Goal: Navigation & Orientation: Find specific page/section

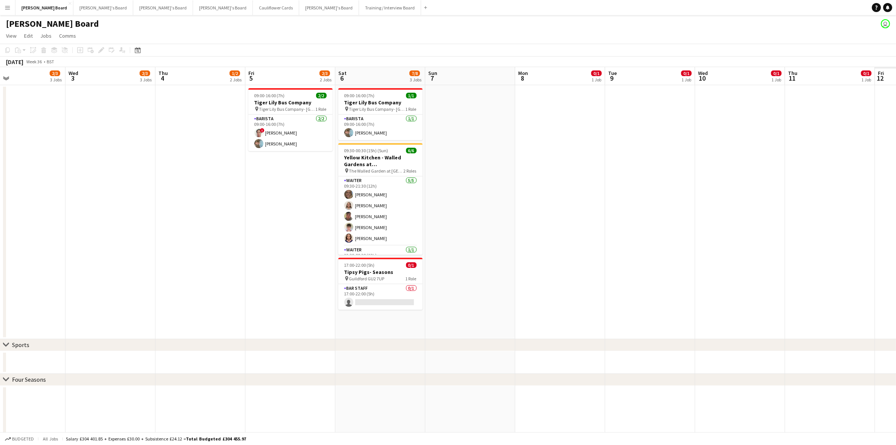
scroll to position [0, 238]
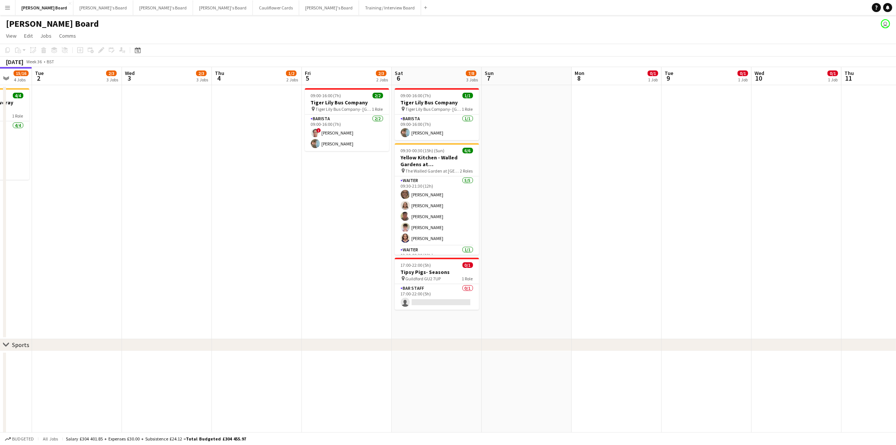
drag, startPoint x: 633, startPoint y: 232, endPoint x: 197, endPoint y: 236, distance: 436.4
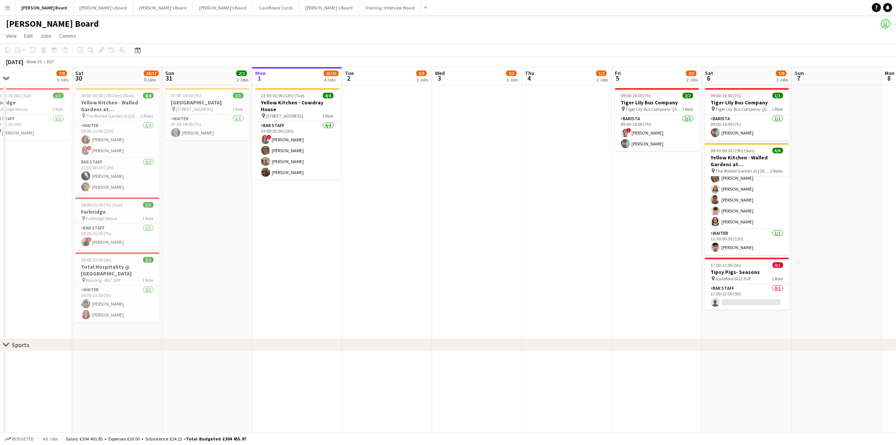
drag, startPoint x: 258, startPoint y: 173, endPoint x: 567, endPoint y: 178, distance: 308.8
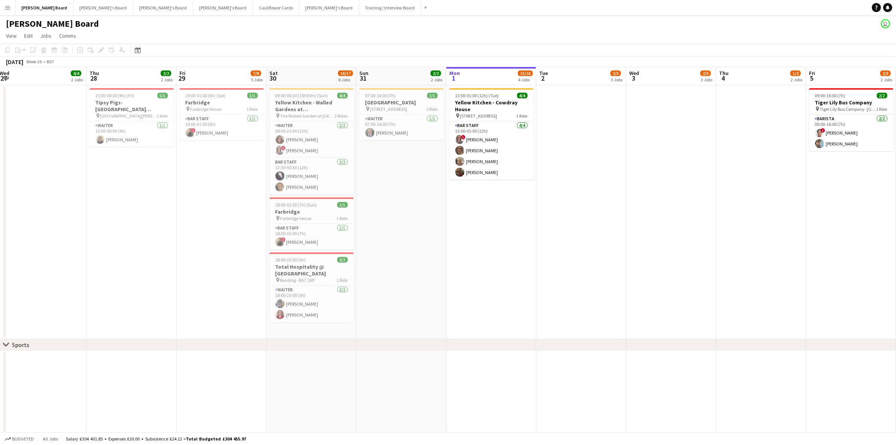
scroll to position [0, 183]
drag, startPoint x: 259, startPoint y: 193, endPoint x: 447, endPoint y: 200, distance: 188.4
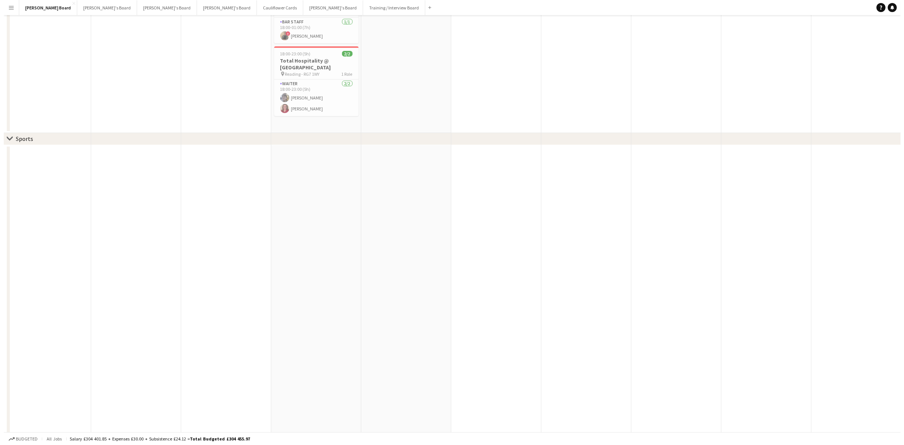
scroll to position [0, 0]
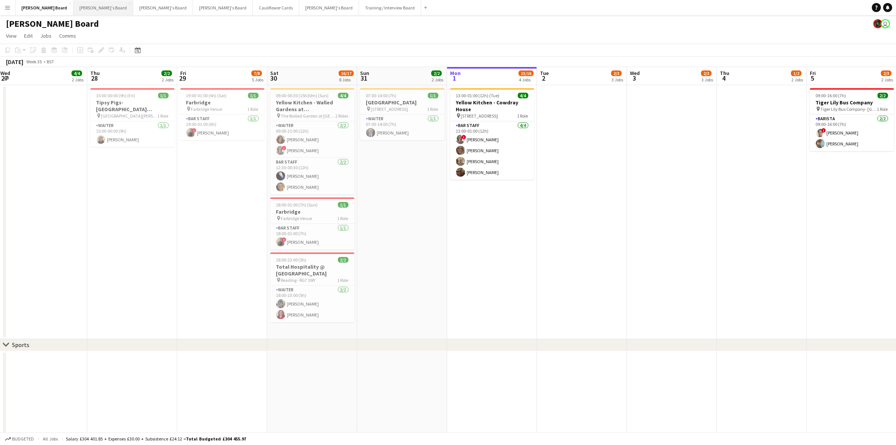
click at [73, 8] on button "[PERSON_NAME]'s Board Close" at bounding box center [103, 7] width 60 height 15
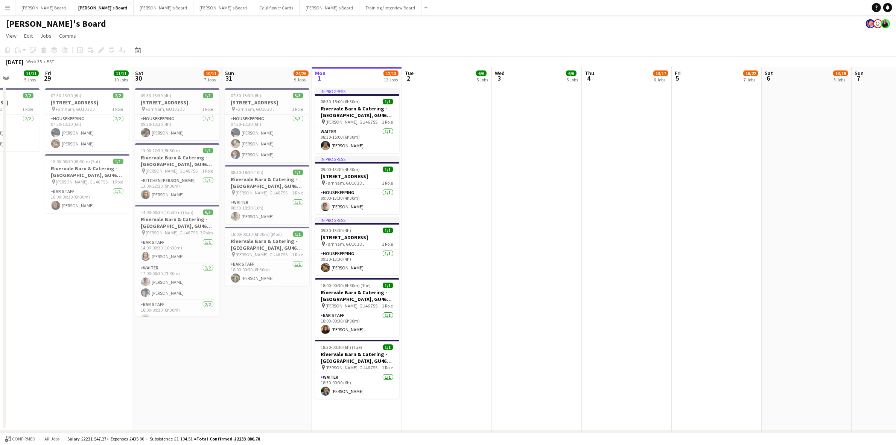
scroll to position [0, 228]
drag, startPoint x: 40, startPoint y: 312, endPoint x: 261, endPoint y: 317, distance: 221.4
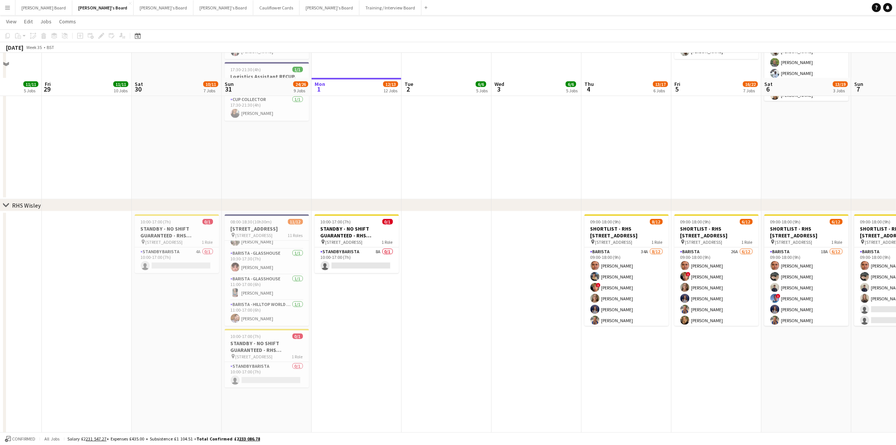
scroll to position [1035, 0]
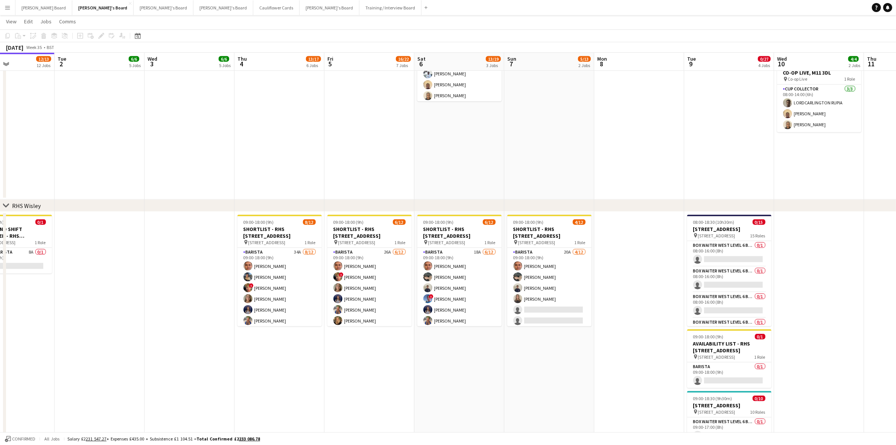
drag, startPoint x: 444, startPoint y: 336, endPoint x: 100, endPoint y: 302, distance: 346.2
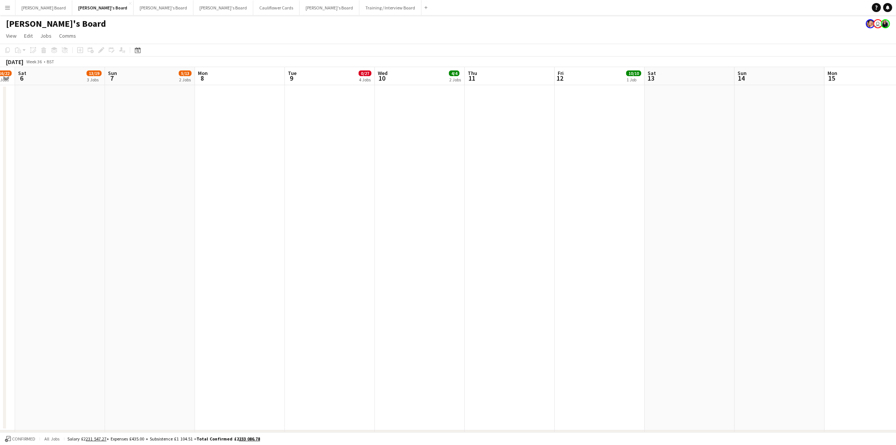
scroll to position [0, 268]
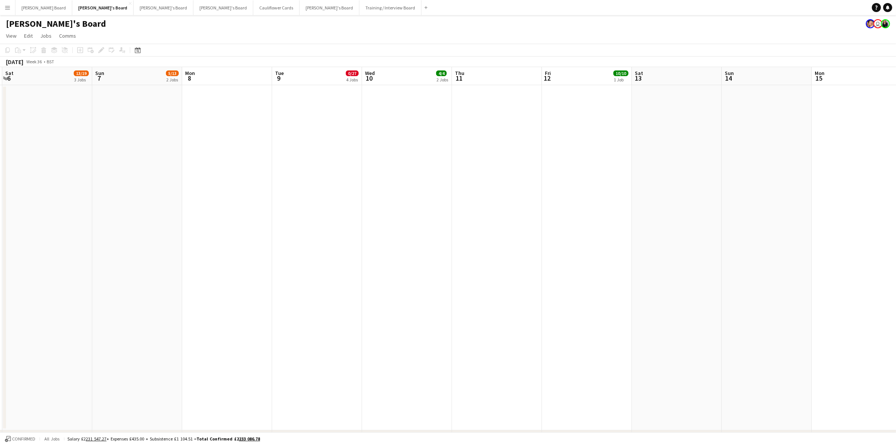
drag, startPoint x: 321, startPoint y: 215, endPoint x: 93, endPoint y: 216, distance: 227.4
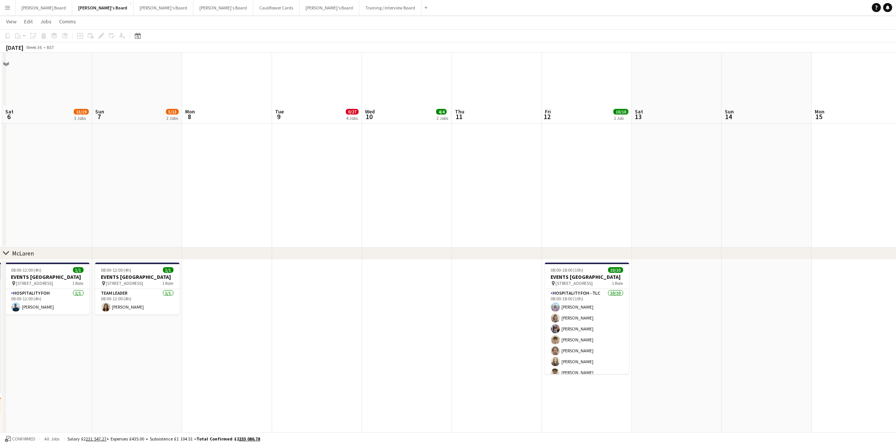
scroll to position [0, 0]
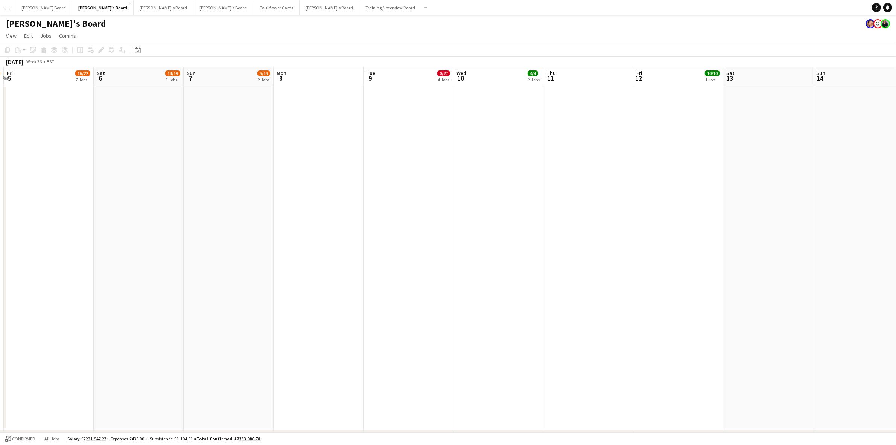
drag, startPoint x: 168, startPoint y: 211, endPoint x: 256, endPoint y: 216, distance: 88.2
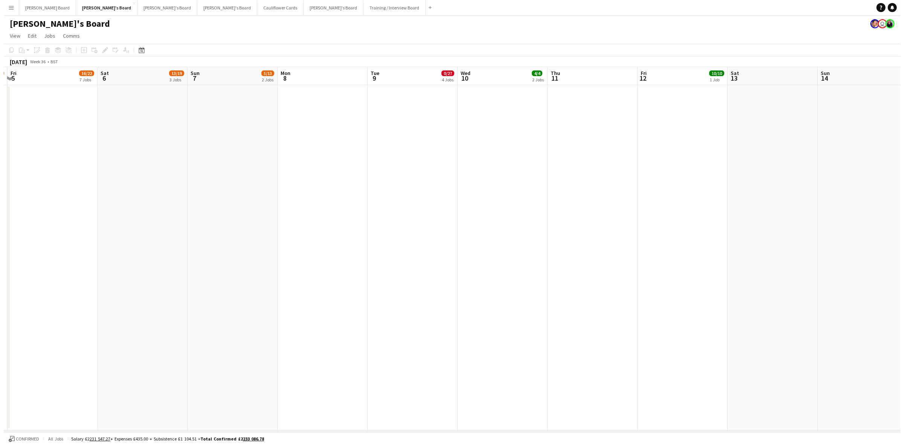
scroll to position [0, 267]
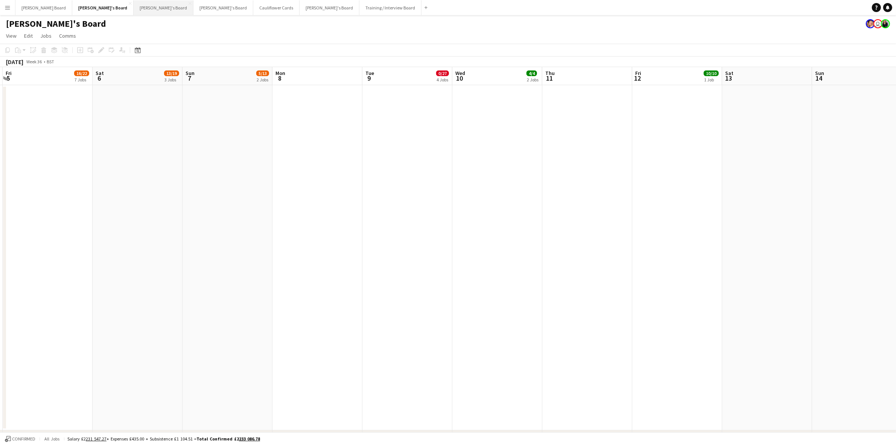
click at [134, 6] on button "[PERSON_NAME]'s Board Close" at bounding box center [164, 7] width 60 height 15
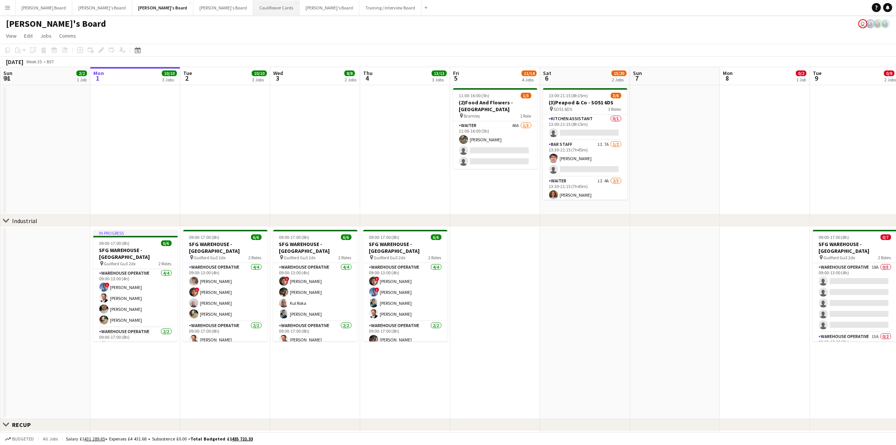
click at [253, 2] on button "Cauliflower Cards Close" at bounding box center [276, 7] width 46 height 15
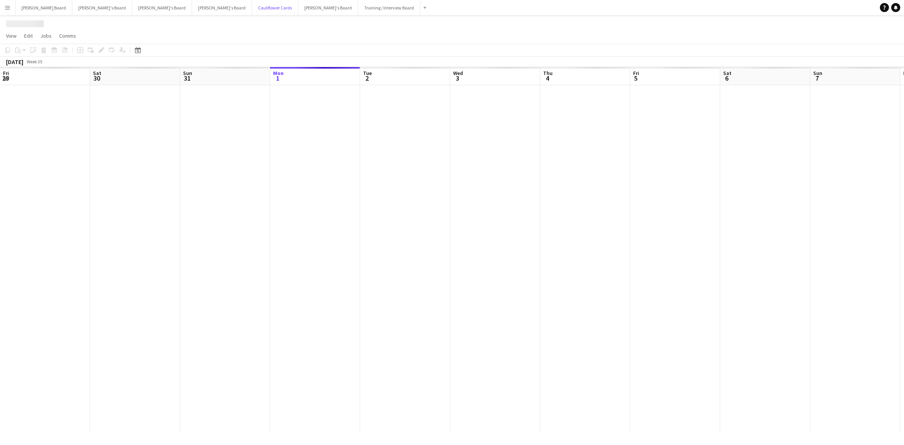
scroll to position [0, 180]
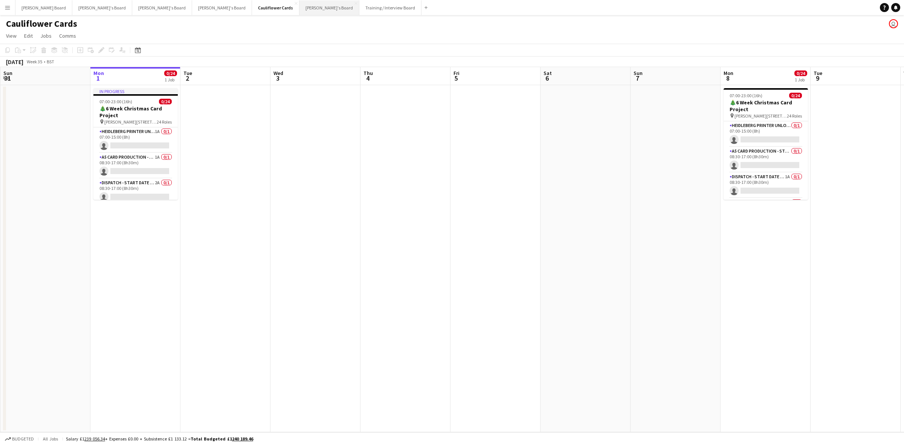
click at [299, 9] on button "[PERSON_NAME]'s Board Close" at bounding box center [329, 7] width 60 height 15
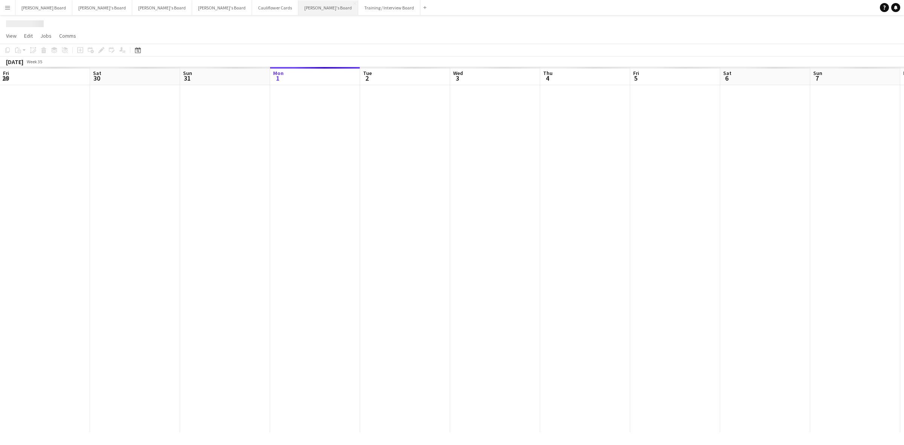
scroll to position [0, 180]
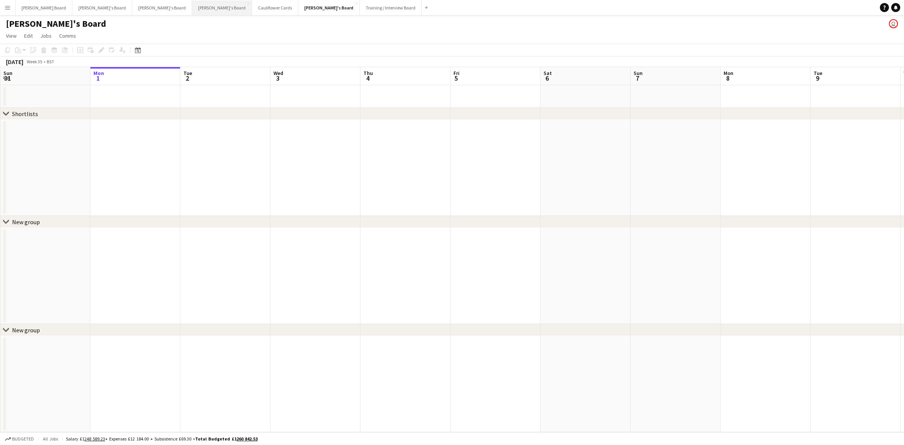
click at [192, 5] on button "[PERSON_NAME]'s Board Close" at bounding box center [222, 7] width 60 height 15
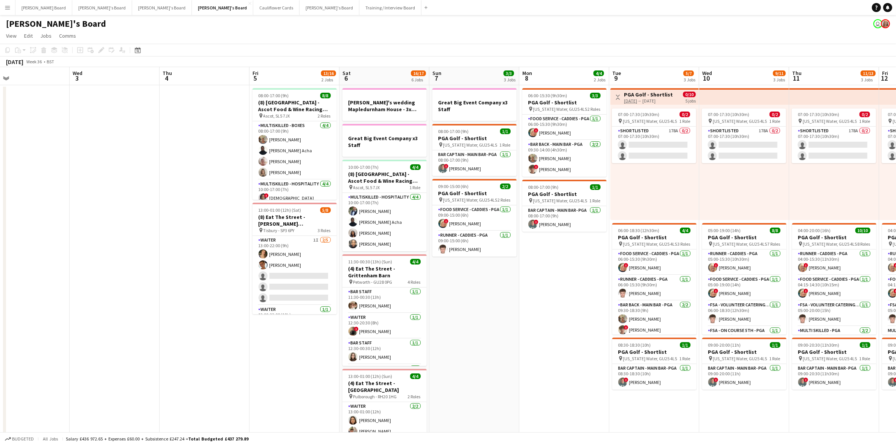
scroll to position [0, 218]
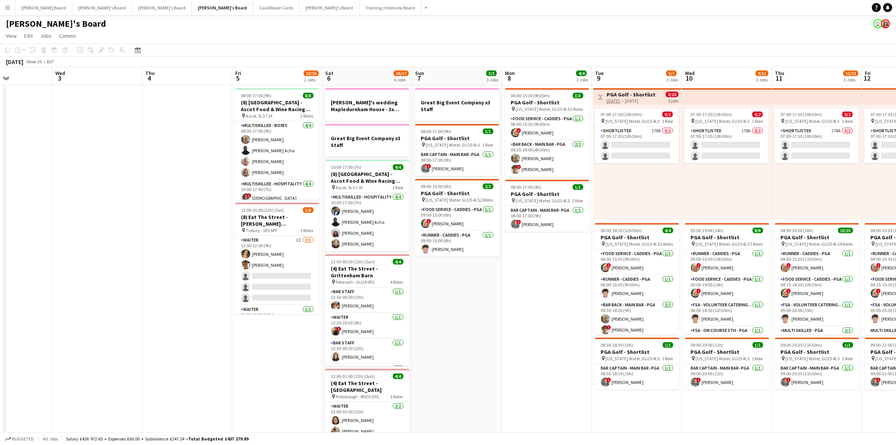
drag, startPoint x: 390, startPoint y: 128, endPoint x: 178, endPoint y: 116, distance: 212.7
click at [178, 116] on app-calendar-viewport "Sun 31 0/1 1 Job Mon 1 Tue 2 Wed 3 Thu 4 Fri 5 13/16 2 Jobs Sat 6 16/17 6 Jobs …" at bounding box center [448, 433] width 896 height 733
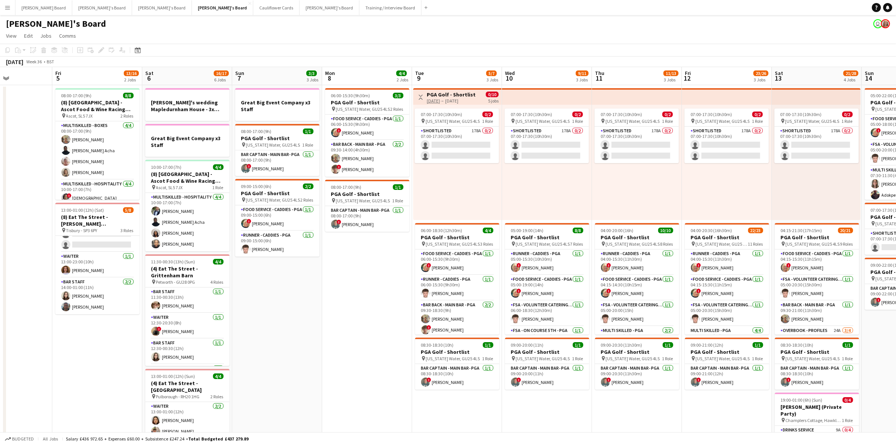
scroll to position [0, 206]
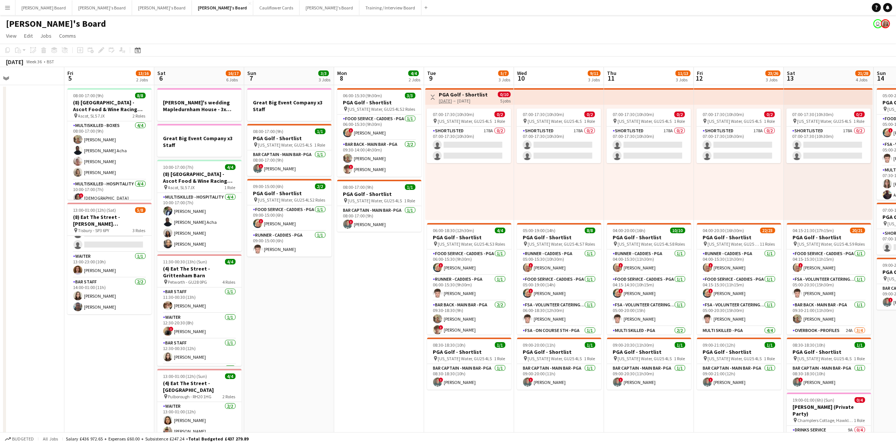
drag, startPoint x: 456, startPoint y: 299, endPoint x: 324, endPoint y: 285, distance: 132.8
click at [324, 285] on app-calendar-viewport "Tue 2 Wed 3 Thu 4 Fri 5 13/16 2 Jobs Sat 6 16/17 6 Jobs Sun 7 3/3 3 Jobs Mon 8 …" at bounding box center [448, 433] width 896 height 733
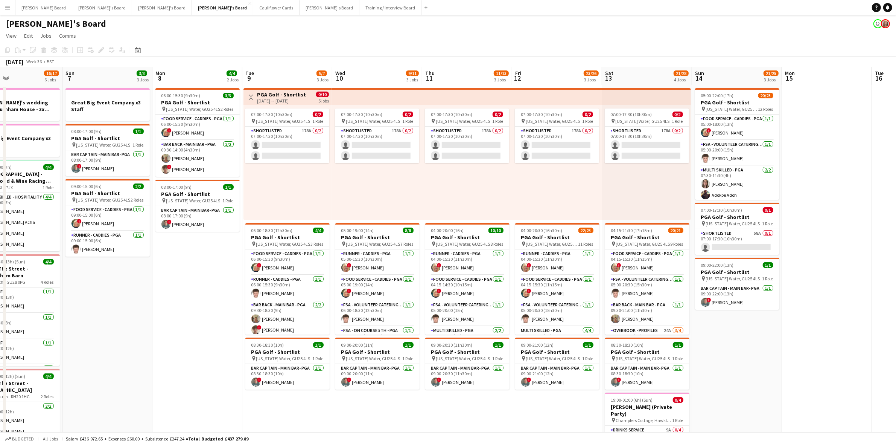
scroll to position [0, 232]
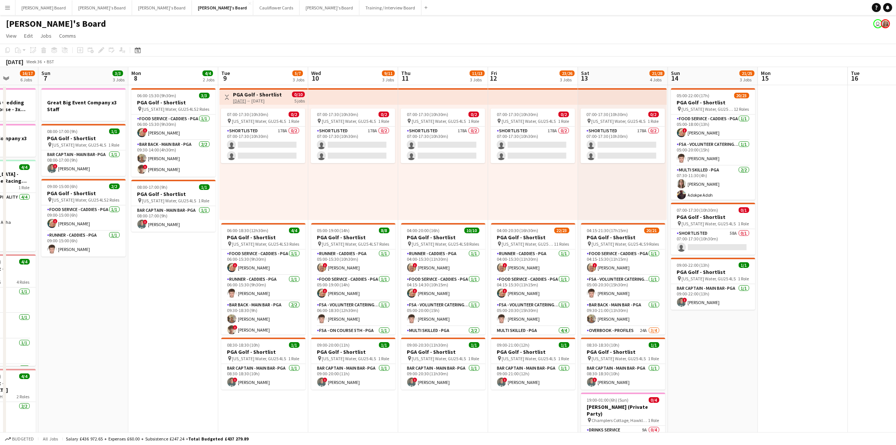
drag, startPoint x: 375, startPoint y: 303, endPoint x: 169, endPoint y: 303, distance: 205.9
click at [169, 303] on app-calendar-viewport "Thu 4 Fri 5 13/16 2 Jobs Sat 6 16/17 6 Jobs Sun 7 3/3 3 Jobs Mon 8 4/4 2 Jobs T…" at bounding box center [448, 433] width 896 height 733
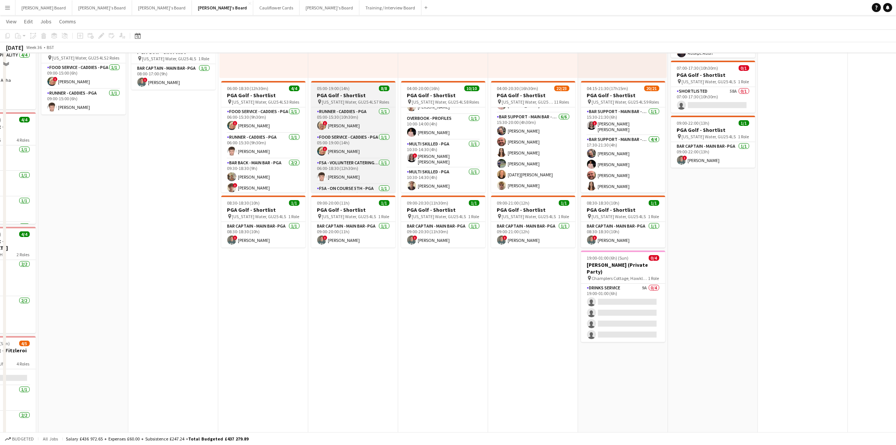
scroll to position [69, 0]
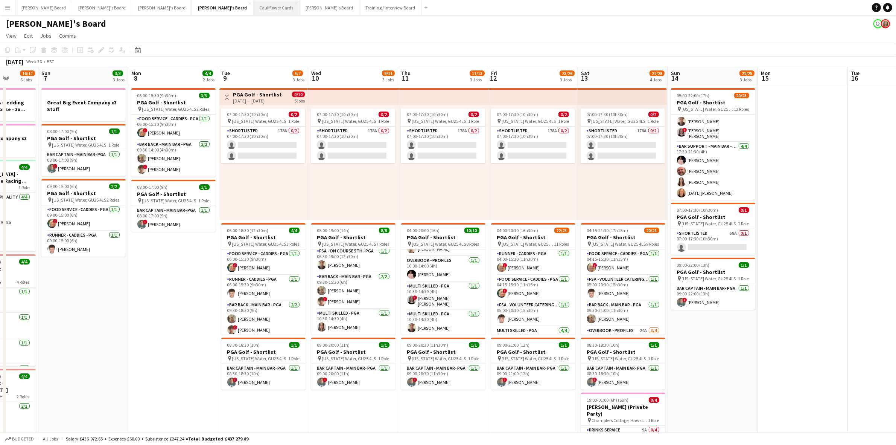
click at [253, 4] on button "Cauliflower Cards Close" at bounding box center [276, 7] width 46 height 15
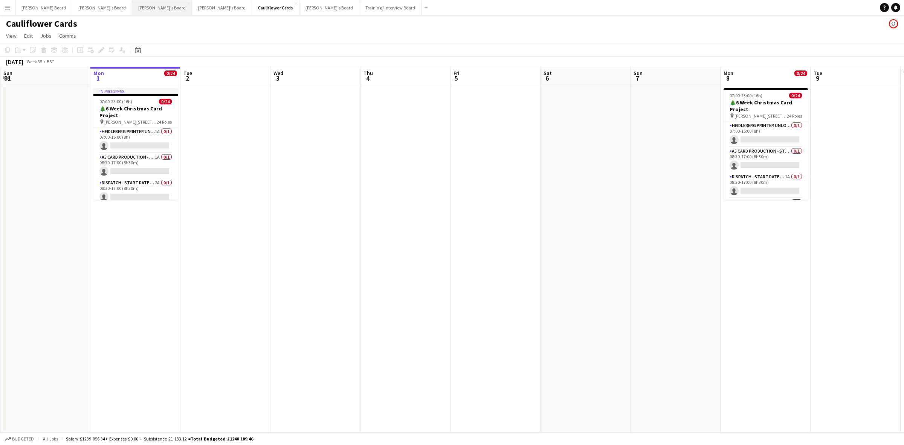
click at [132, 8] on button "[PERSON_NAME]'s Board Close" at bounding box center [162, 7] width 60 height 15
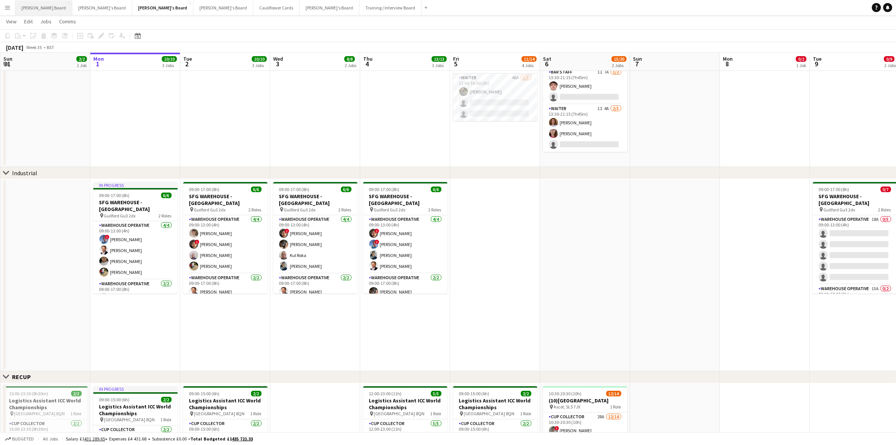
click at [31, 8] on button "[PERSON_NAME] Board Close" at bounding box center [43, 7] width 57 height 15
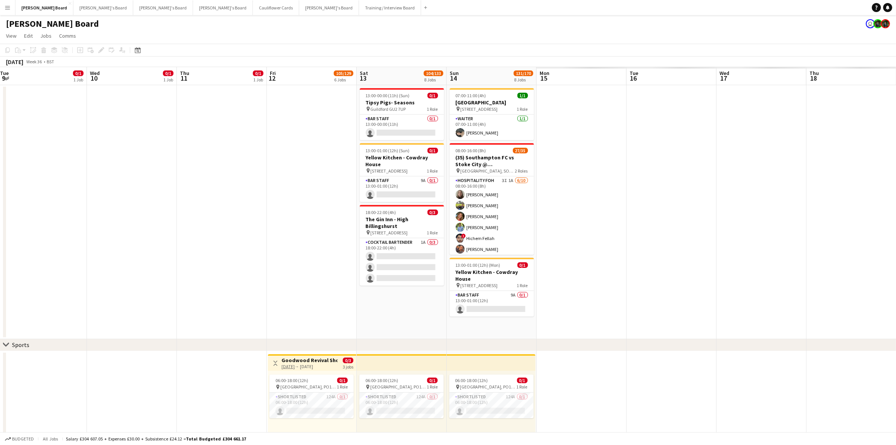
drag, startPoint x: 800, startPoint y: 191, endPoint x: 49, endPoint y: 142, distance: 753.1
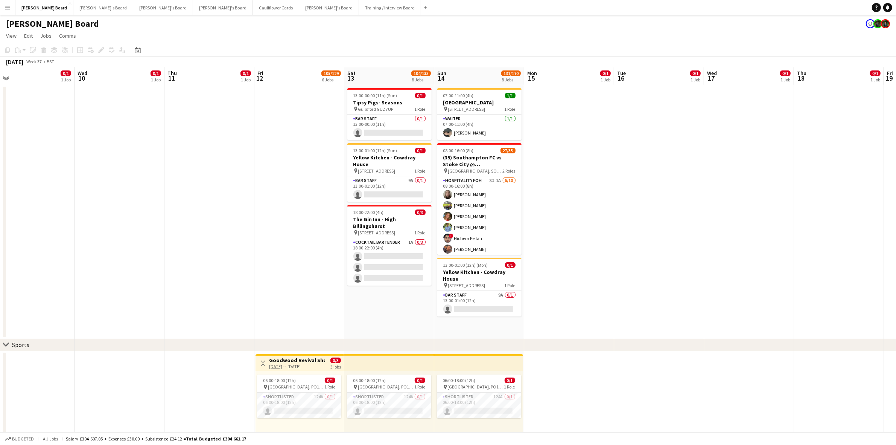
drag, startPoint x: 660, startPoint y: 148, endPoint x: 648, endPoint y: 147, distance: 11.3
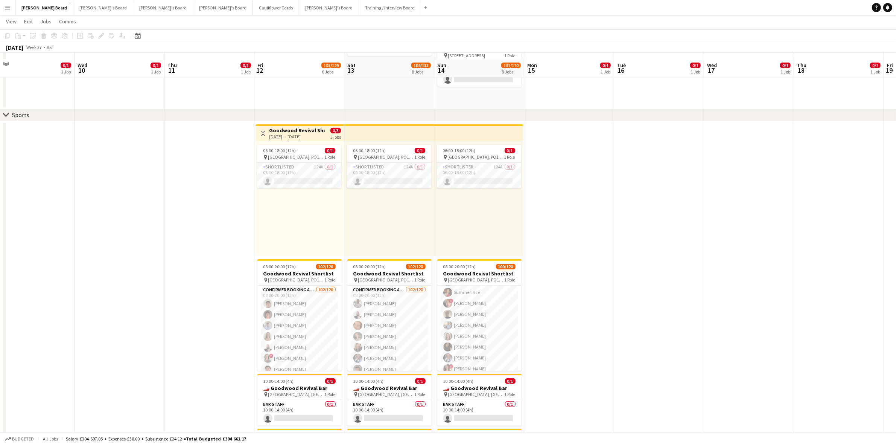
scroll to position [235, 0]
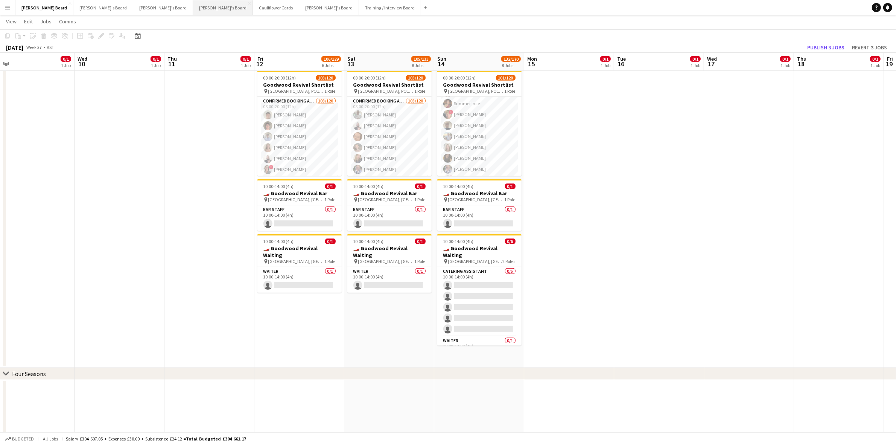
click at [193, 8] on button "[PERSON_NAME]'s Board Close" at bounding box center [223, 7] width 60 height 15
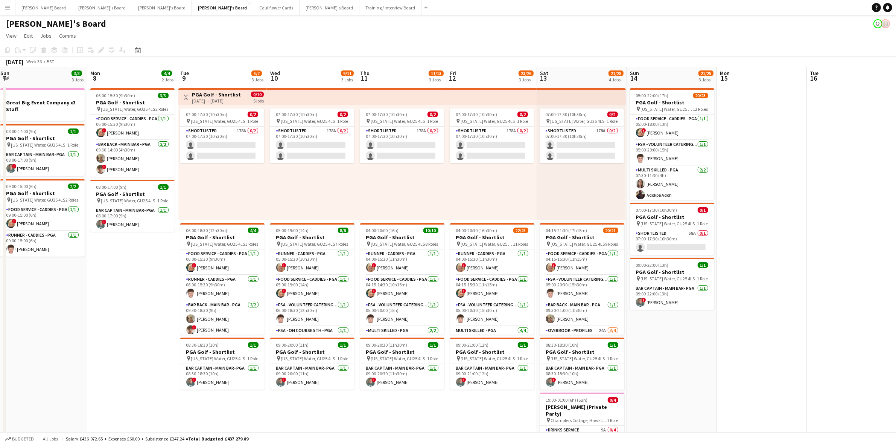
drag, startPoint x: 752, startPoint y: 266, endPoint x: 125, endPoint y: 196, distance: 631.5
click at [125, 196] on app-calendar-viewport "Fri 5 13/16 2 Jobs Sat 6 16/17 6 Jobs Sun 7 3/3 3 Jobs Mon 8 4/4 2 Jobs Tue 9 5…" at bounding box center [448, 433] width 896 height 733
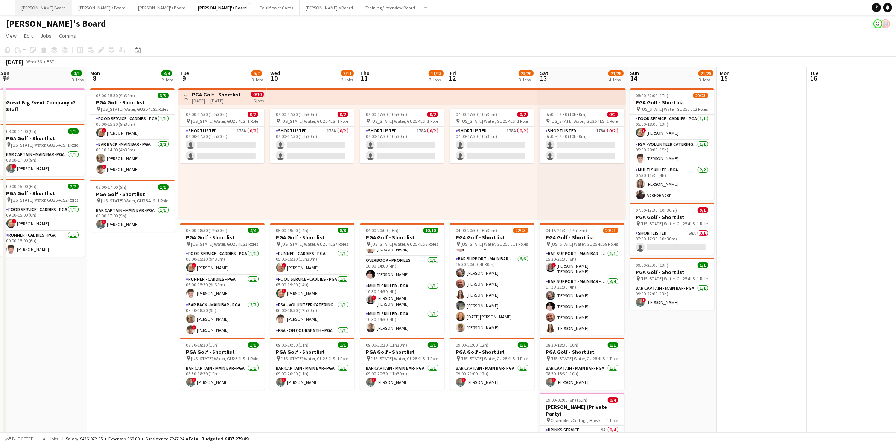
click at [30, 9] on button "[PERSON_NAME] Board Close" at bounding box center [43, 7] width 57 height 15
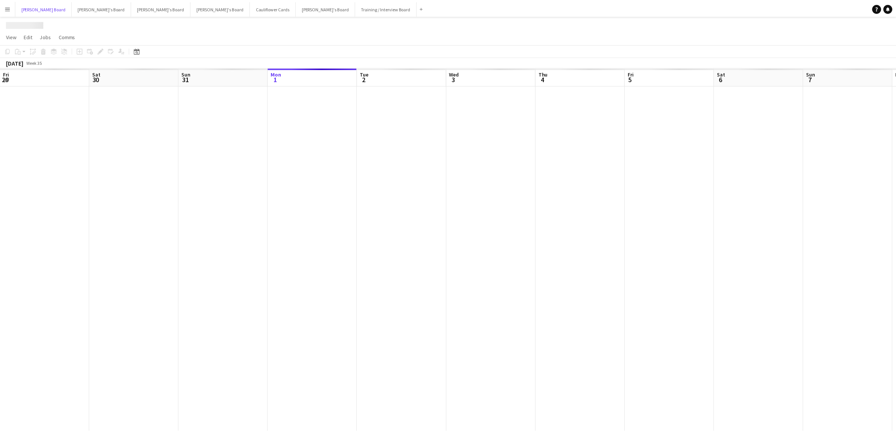
scroll to position [0, 180]
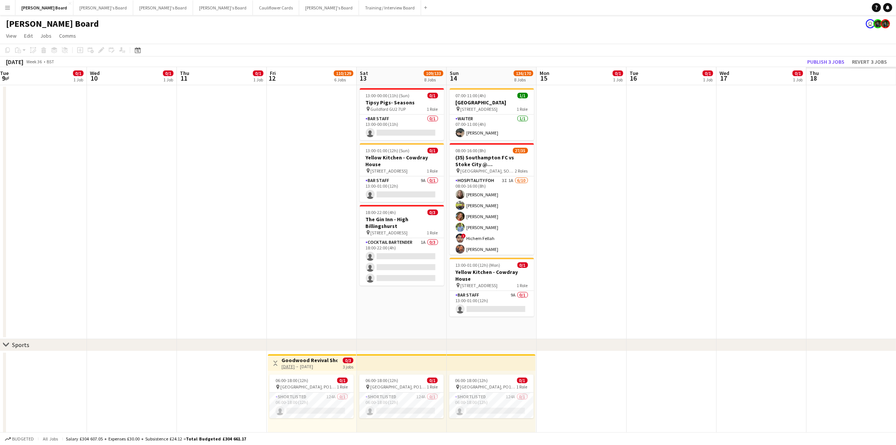
drag, startPoint x: 718, startPoint y: 164, endPoint x: 155, endPoint y: 180, distance: 562.3
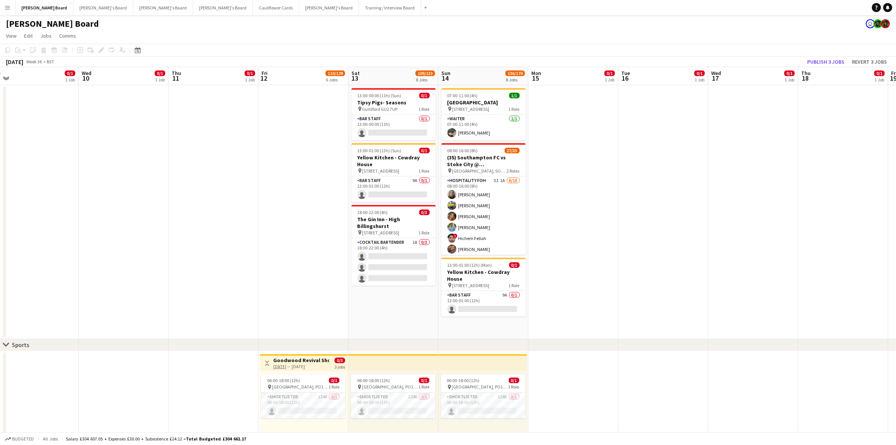
drag, startPoint x: 794, startPoint y: 192, endPoint x: 552, endPoint y: 203, distance: 243.1
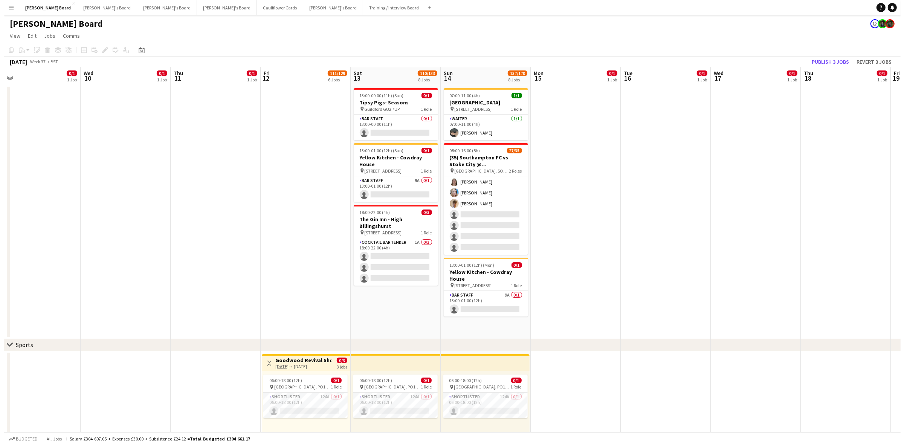
scroll to position [239, 0]
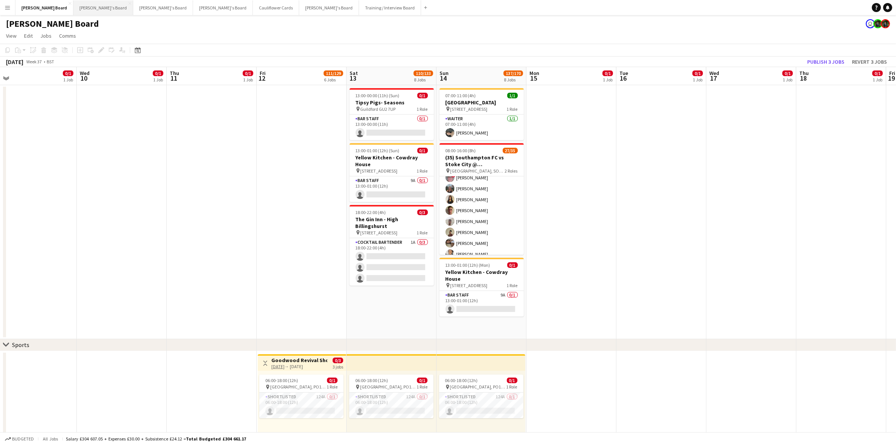
click at [73, 8] on button "[PERSON_NAME]'s Board Close" at bounding box center [103, 7] width 60 height 15
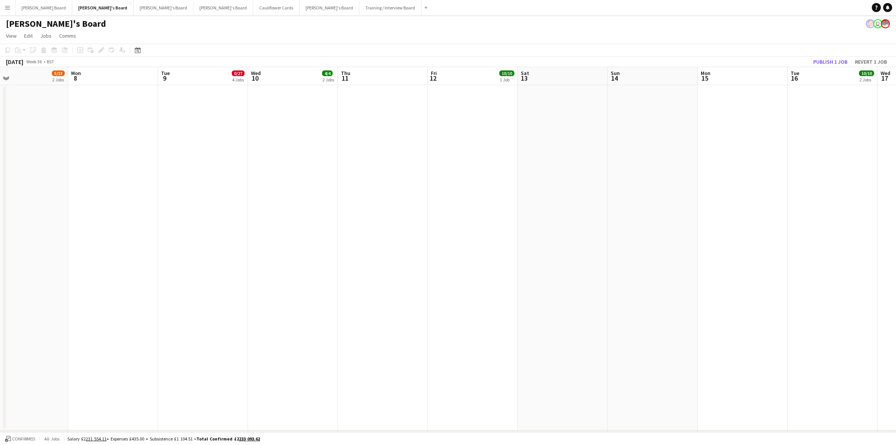
drag, startPoint x: 689, startPoint y: 166, endPoint x: 92, endPoint y: 159, distance: 597.1
drag, startPoint x: 684, startPoint y: 167, endPoint x: 411, endPoint y: 183, distance: 273.4
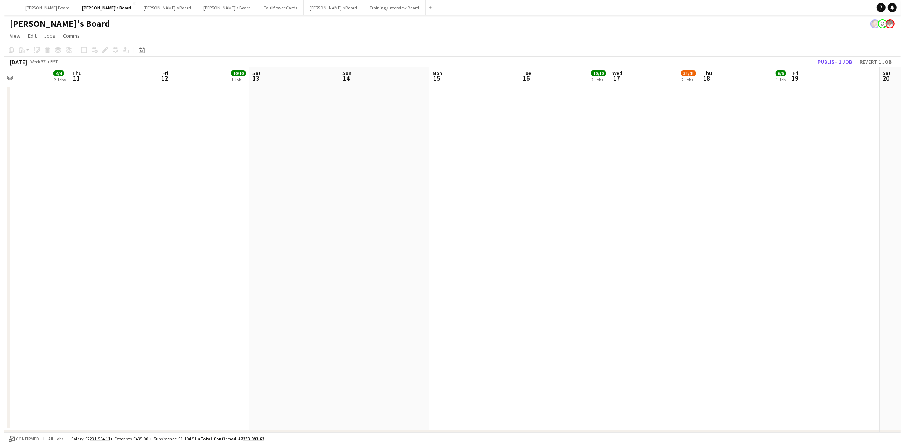
scroll to position [0, 294]
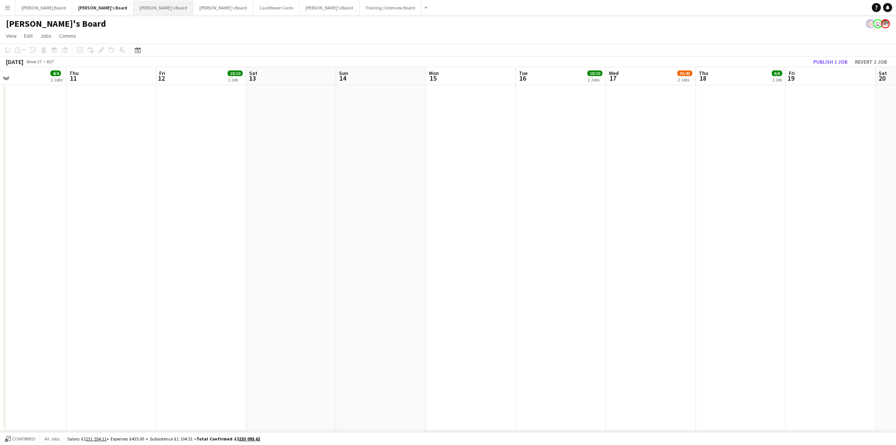
click at [134, 8] on button "[PERSON_NAME]'s Board Close" at bounding box center [164, 7] width 60 height 15
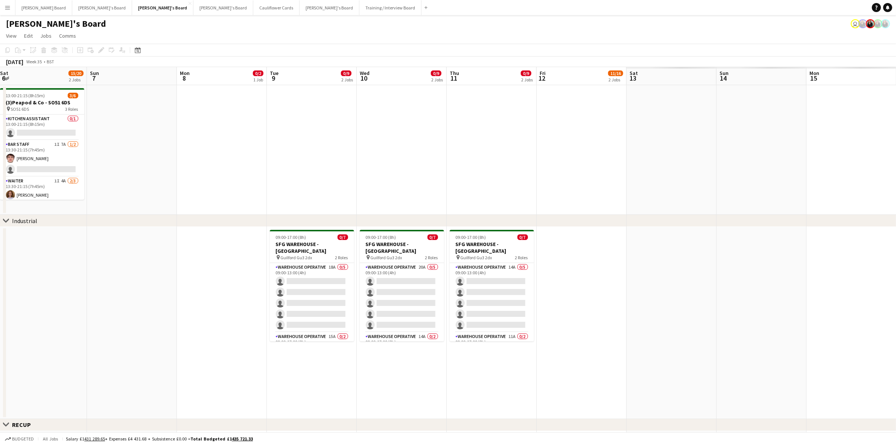
scroll to position [0, 282]
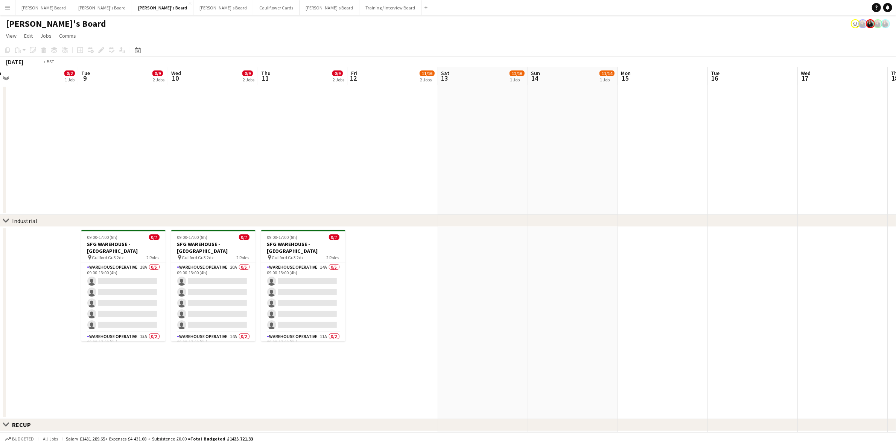
drag, startPoint x: 484, startPoint y: 160, endPoint x: 5, endPoint y: 149, distance: 479.0
click at [5, 149] on div "chevron-right Industrial Close set RECUP Close set Red Chutney Close set Admin …" at bounding box center [448, 452] width 896 height 771
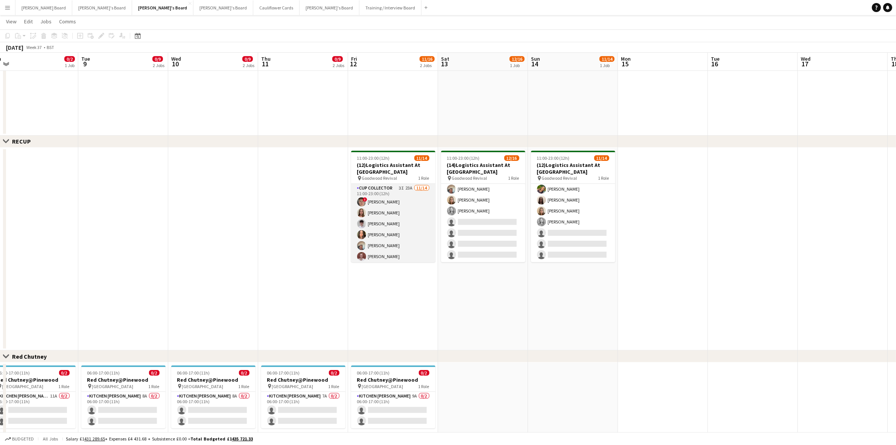
scroll to position [89, 0]
click at [194, 6] on button "[PERSON_NAME]'s Board Close" at bounding box center [224, 7] width 60 height 15
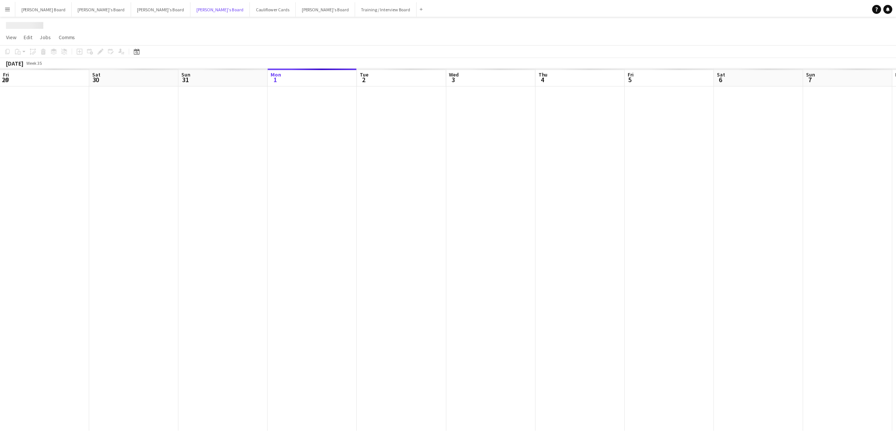
scroll to position [0, 180]
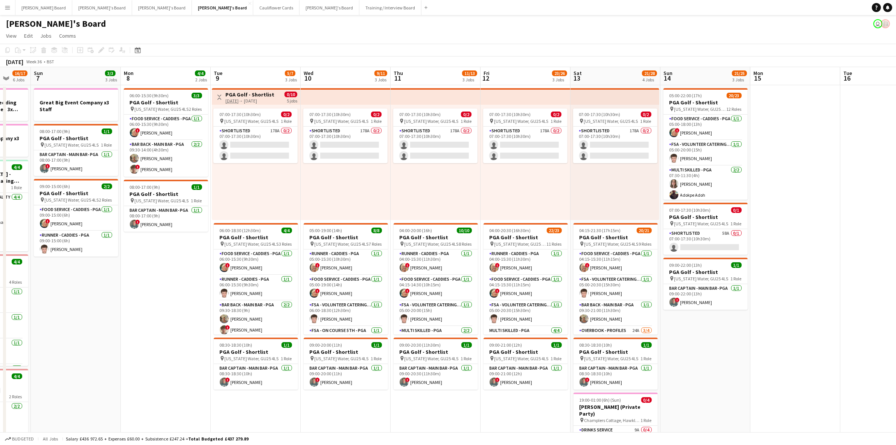
drag, startPoint x: 768, startPoint y: 213, endPoint x: 169, endPoint y: 173, distance: 600.3
click at [169, 173] on app-calendar-viewport "Thu 4 Fri 5 13/16 2 Jobs Sat 6 16/17 6 Jobs Sun 7 3/3 3 Jobs Mon 8 4/4 2 Jobs T…" at bounding box center [448, 433] width 896 height 733
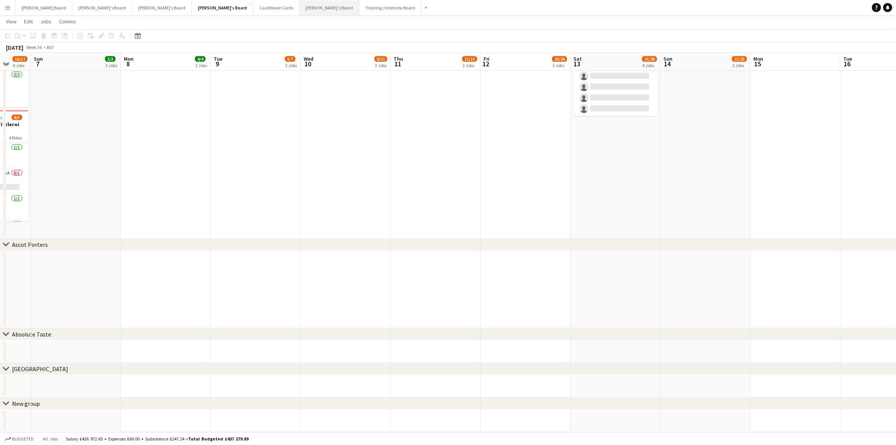
click at [300, 6] on button "[PERSON_NAME]'s Board Close" at bounding box center [330, 7] width 60 height 15
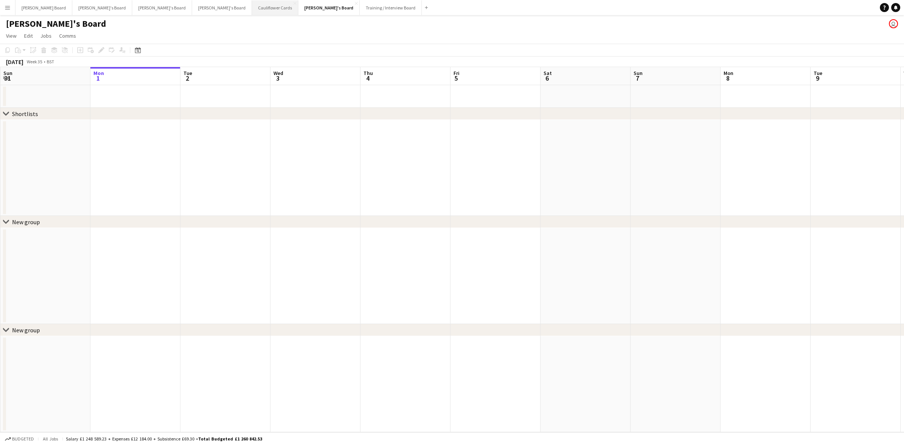
click at [252, 6] on button "Cauliflower Cards Close" at bounding box center [275, 7] width 46 height 15
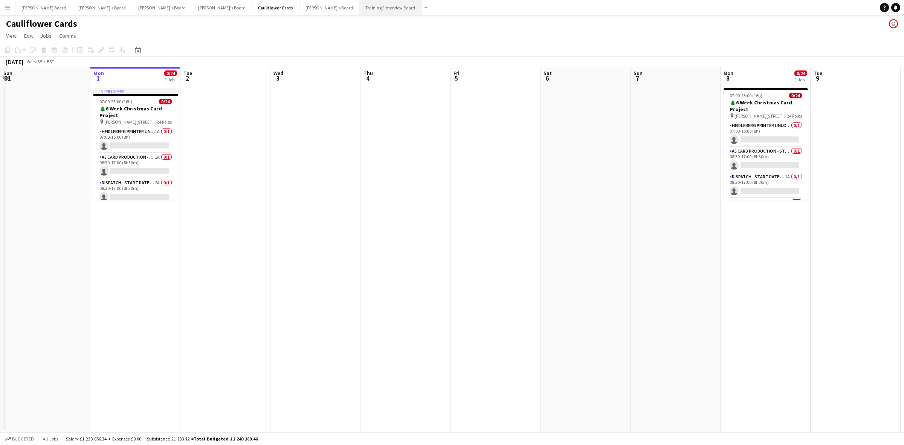
click at [359, 6] on button "Training / Interview Board Close" at bounding box center [390, 7] width 62 height 15
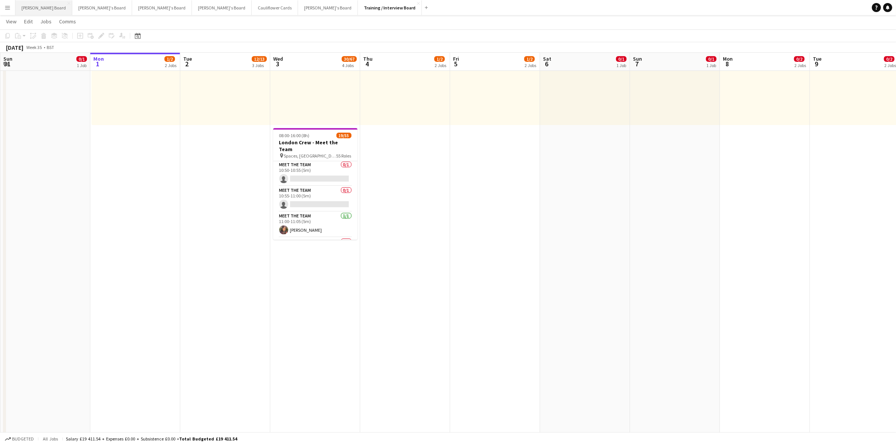
click at [34, 7] on button "[PERSON_NAME] Board Close" at bounding box center [43, 7] width 57 height 15
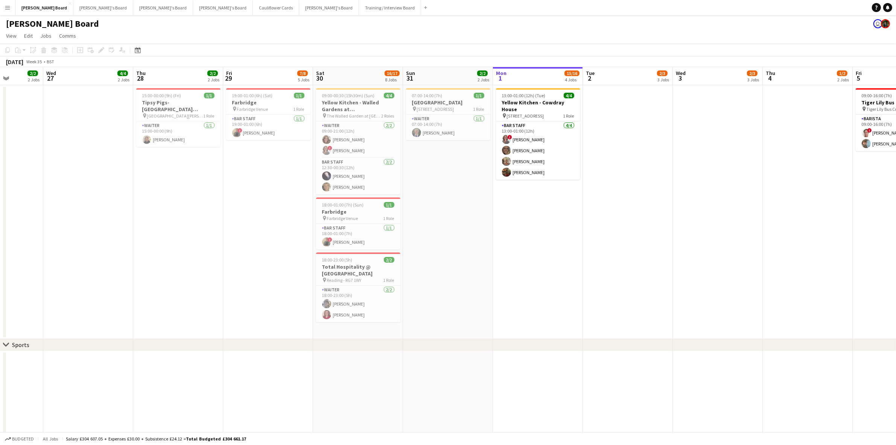
drag, startPoint x: 61, startPoint y: 174, endPoint x: 464, endPoint y: 223, distance: 405.8
drag, startPoint x: 85, startPoint y: 6, endPoint x: 42, endPoint y: 9, distance: 43.4
click at [81, 8] on button "[PERSON_NAME]'s Board Close" at bounding box center [103, 7] width 60 height 15
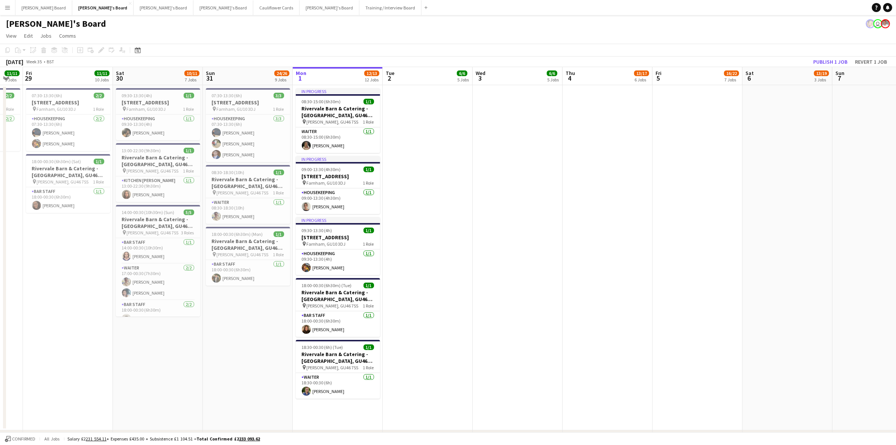
drag, startPoint x: 257, startPoint y: 162, endPoint x: 455, endPoint y: 185, distance: 199.4
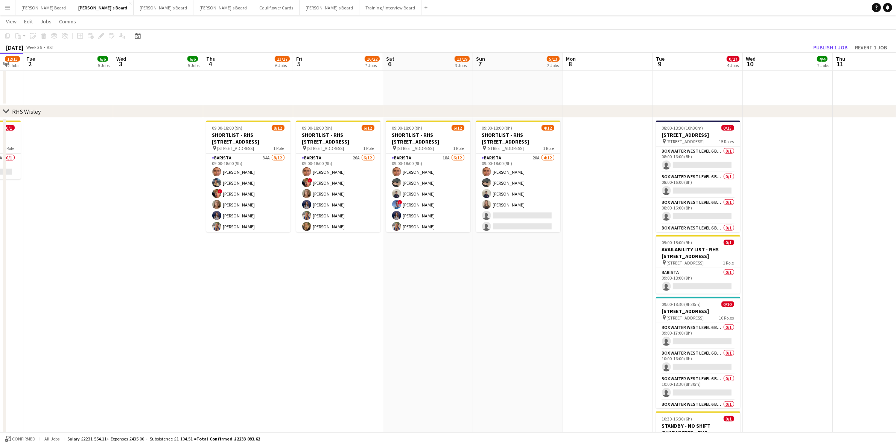
drag, startPoint x: 800, startPoint y: 247, endPoint x: 428, endPoint y: 251, distance: 372.0
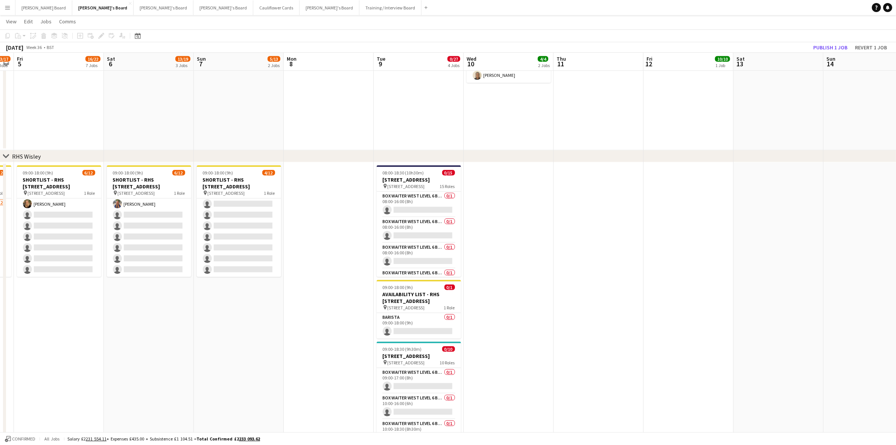
drag, startPoint x: 822, startPoint y: 206, endPoint x: 555, endPoint y: 219, distance: 266.8
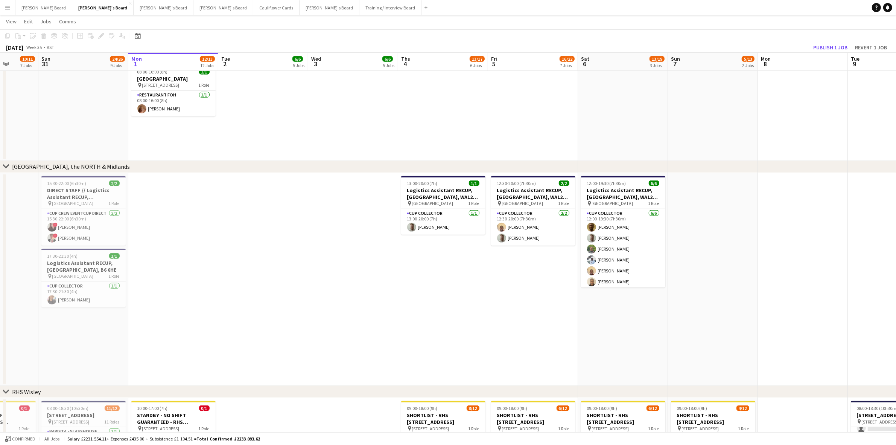
drag, startPoint x: 262, startPoint y: 205, endPoint x: 736, endPoint y: 238, distance: 475.5
click at [715, 238] on app-calendar-viewport "Thu 28 11/11 5 Jobs Fri 29 11/11 10 Jobs Sat 30 10/11 7 Jobs Sun 31 24/26 9 Job…" at bounding box center [448, 18] width 896 height 1676
click at [134, 6] on button "[PERSON_NAME]'s Board Close" at bounding box center [164, 7] width 60 height 15
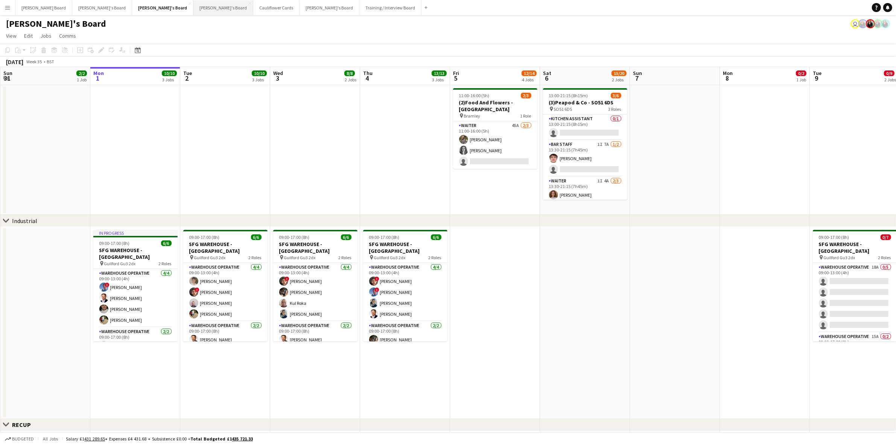
click at [194, 3] on button "[PERSON_NAME]'s Board Close" at bounding box center [224, 7] width 60 height 15
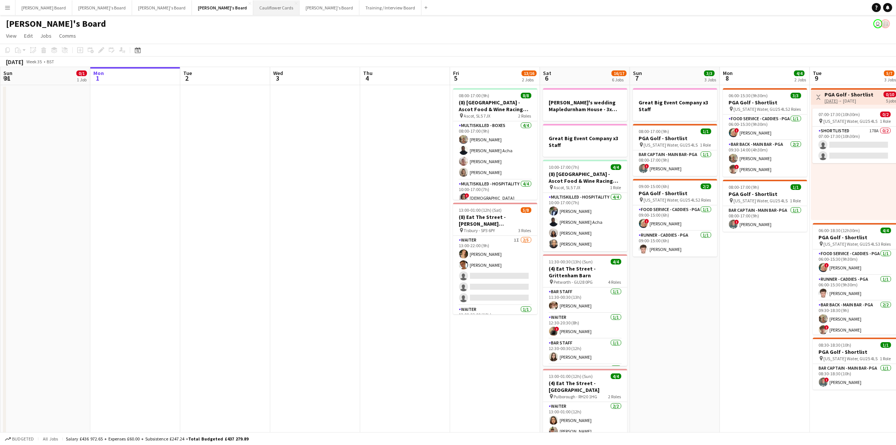
click at [253, 11] on button "Cauliflower Cards Close" at bounding box center [276, 7] width 46 height 15
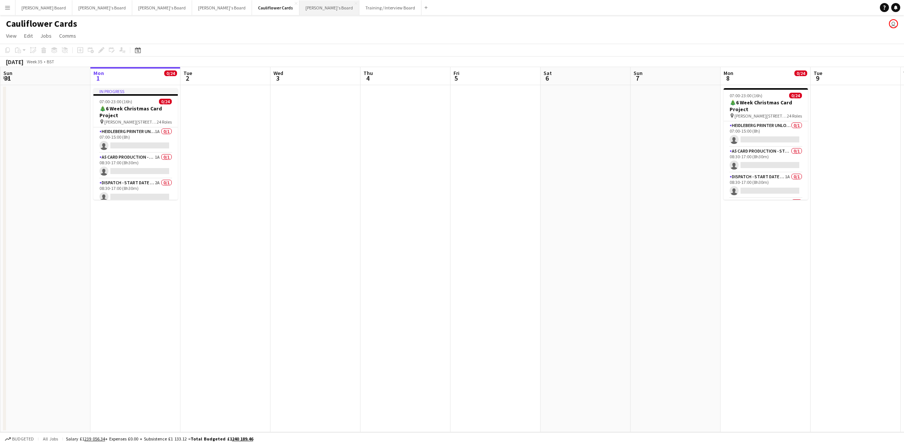
click at [299, 6] on button "[PERSON_NAME]'s Board Close" at bounding box center [329, 7] width 60 height 15
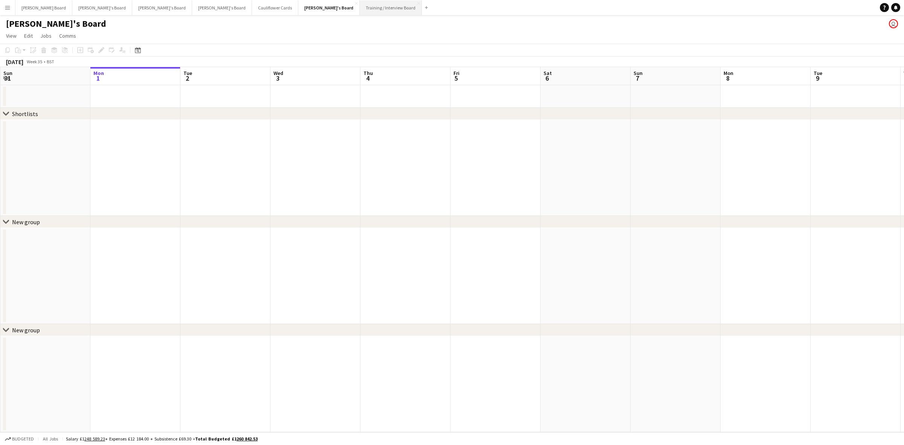
click at [360, 5] on button "Training / Interview Board Close" at bounding box center [391, 7] width 62 height 15
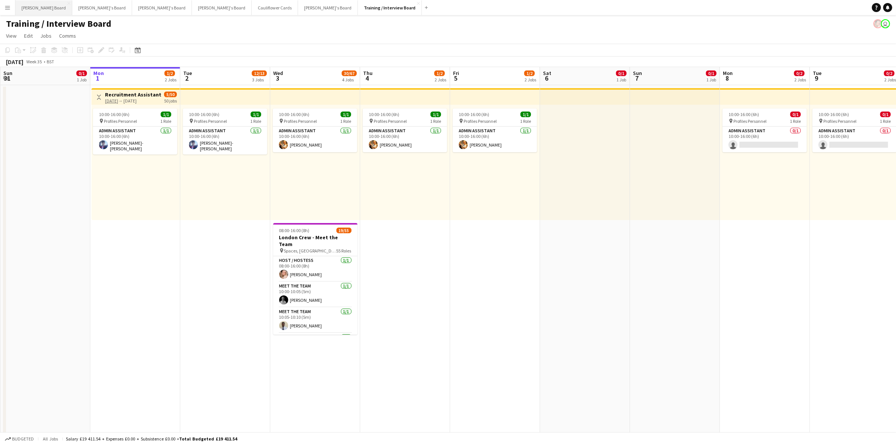
drag, startPoint x: 35, startPoint y: 4, endPoint x: 37, endPoint y: 13, distance: 9.5
click at [36, 4] on button "[PERSON_NAME] Board Close" at bounding box center [43, 7] width 57 height 15
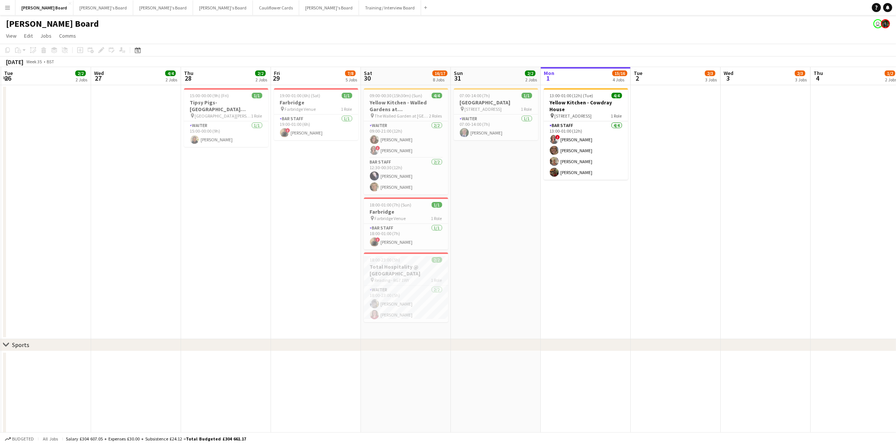
drag, startPoint x: 84, startPoint y: 234, endPoint x: 535, endPoint y: 257, distance: 451.6
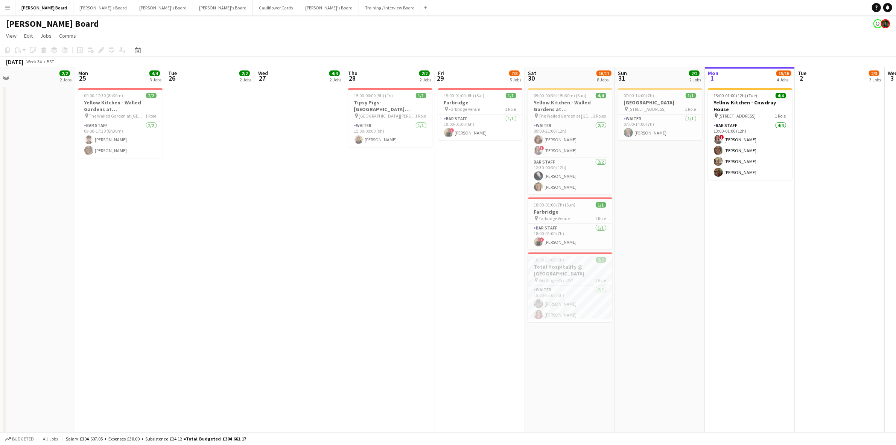
drag, startPoint x: 202, startPoint y: 223, endPoint x: 307, endPoint y: 193, distance: 109.5
click at [193, 6] on button "[PERSON_NAME]'s Board Close" at bounding box center [223, 7] width 60 height 15
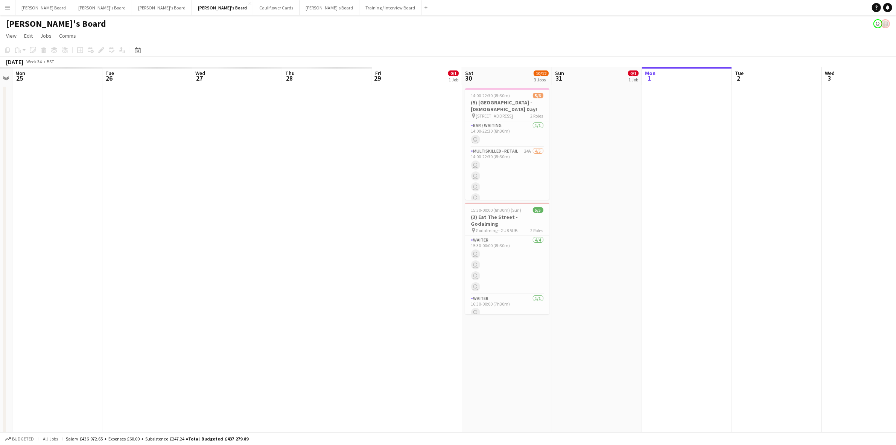
drag, startPoint x: 102, startPoint y: 137, endPoint x: 652, endPoint y: 183, distance: 552.3
click at [652, 183] on app-calendar-viewport "Sat 23 Sun 24 Mon 25 Tue 26 Wed 27 Thu 28 Fri 29 0/1 1 Job Sat 30 10/12 3 Jobs …" at bounding box center [448, 433] width 896 height 733
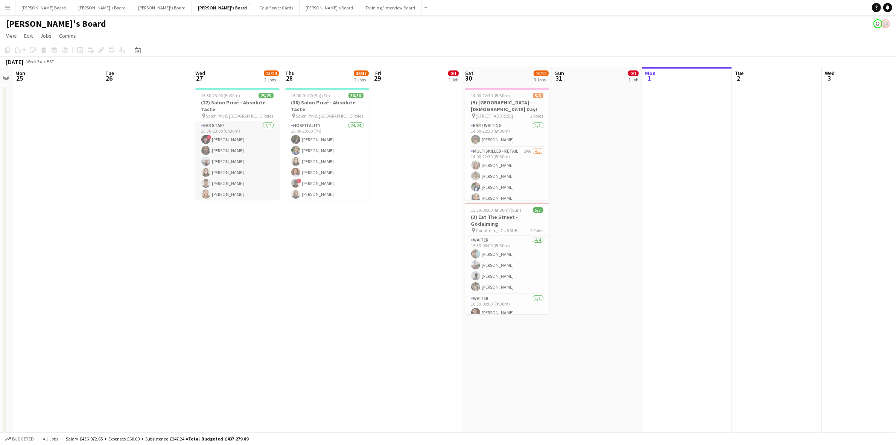
click at [235, 162] on app-card-role "BAR STAFF [DATE] 16:30-23:00 (6h30m) ! [PERSON_NAME] [PERSON_NAME] [PERSON_NAME…" at bounding box center [237, 166] width 84 height 91
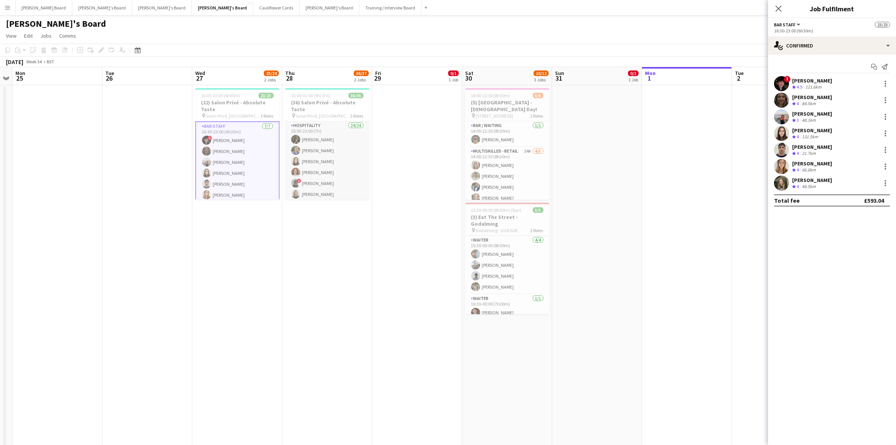
click at [334, 157] on app-card-role "Hospitality 24/24 16:00-23:00 (7h) [PERSON_NAME] [PERSON_NAME] [PERSON_NAME] [P…" at bounding box center [327, 260] width 84 height 279
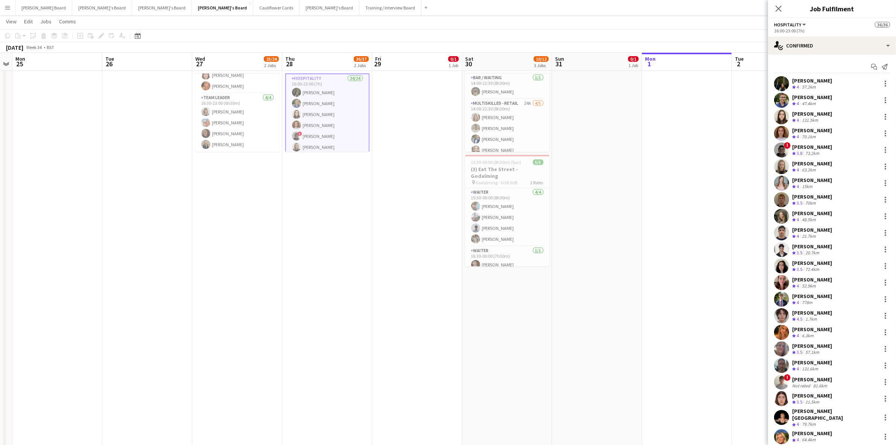
drag, startPoint x: 223, startPoint y: 112, endPoint x: 275, endPoint y: 112, distance: 52.0
click at [224, 112] on app-card-role "TEAM LEADER [DATE] 16:30-23:00 (6h30m) [PERSON_NAME] [PERSON_NAME] [PERSON_NAME…" at bounding box center [237, 122] width 84 height 58
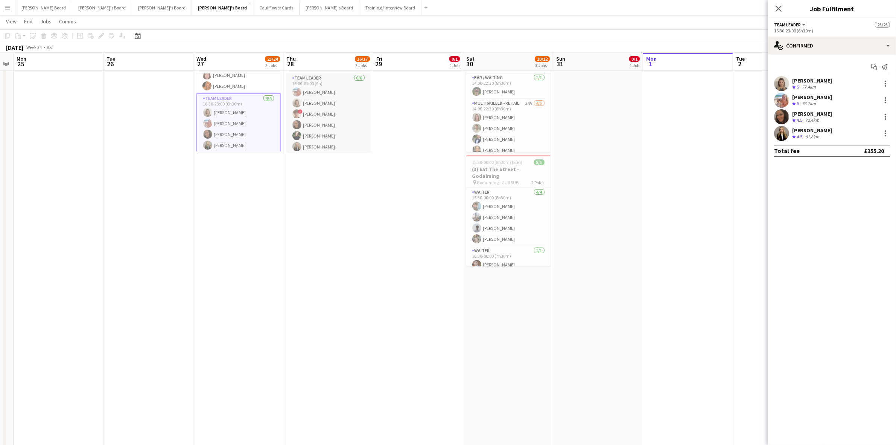
click at [322, 114] on app-card-role "TEAM LEADER [DATE] 16:00-01:00 (9h) [PERSON_NAME] [PERSON_NAME] ! [PERSON_NAME]…" at bounding box center [329, 114] width 84 height 80
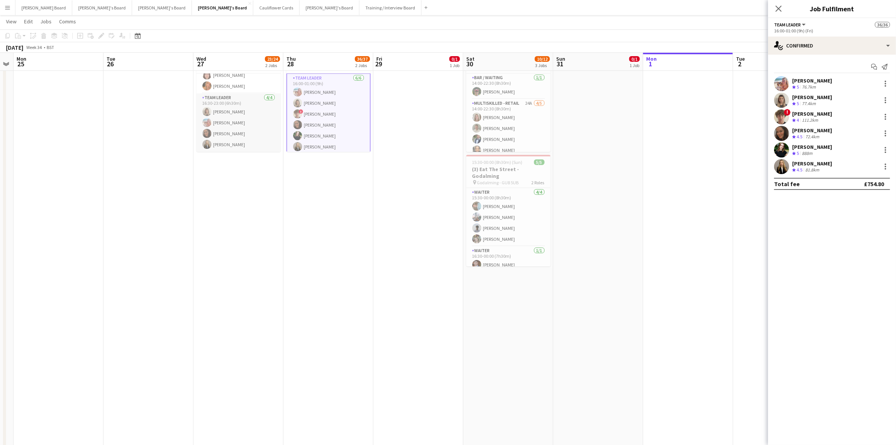
click at [245, 119] on app-card-role "TEAM LEADER [DATE] 16:30-23:00 (6h30m) [PERSON_NAME] [PERSON_NAME] [PERSON_NAME…" at bounding box center [239, 122] width 84 height 58
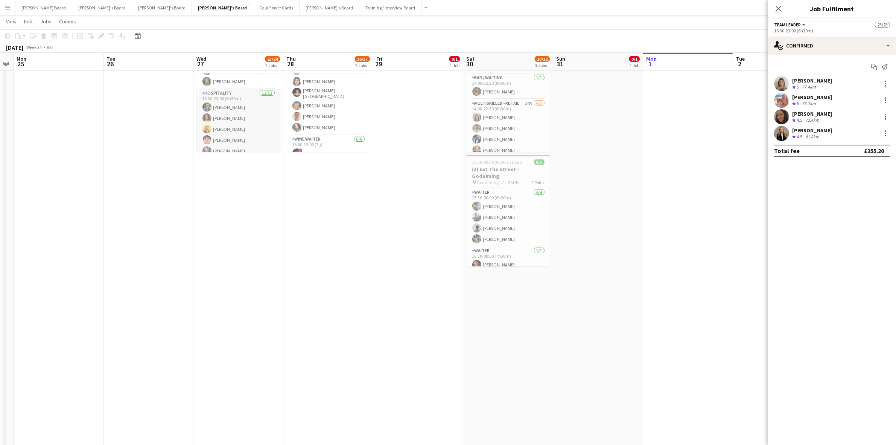
click at [241, 112] on app-card-role "Hospitality [DATE] 16:30-23:00 (6h30m) [PERSON_NAME] [PERSON_NAME] [PERSON_NAME…" at bounding box center [239, 162] width 84 height 146
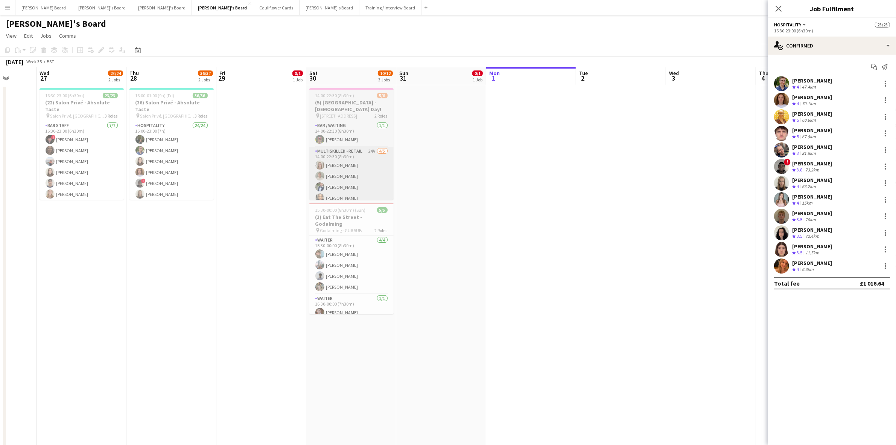
drag, startPoint x: 413, startPoint y: 153, endPoint x: 335, endPoint y: 147, distance: 78.2
click at [255, 160] on app-calendar-viewport "Sun 24 Mon 25 Tue 26 Wed 27 23/24 2 Jobs Thu 28 36/37 2 Jobs Fri 29 0/1 1 Job S…" at bounding box center [448, 433] width 896 height 733
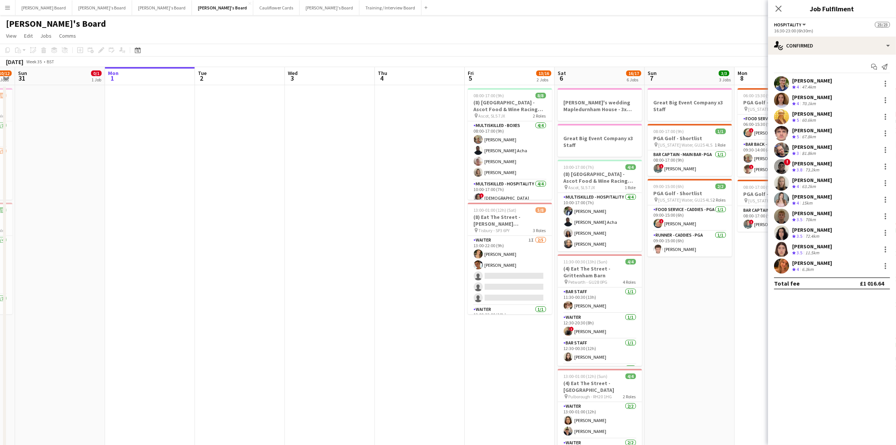
drag, startPoint x: 592, startPoint y: 185, endPoint x: 212, endPoint y: 206, distance: 381.2
click at [212, 206] on app-calendar-viewport "Thu 28 36/37 2 Jobs Fri 29 0/1 1 Job Sat 30 10/12 3 Jobs Sun 31 0/1 1 Job Mon 1…" at bounding box center [448, 433] width 896 height 733
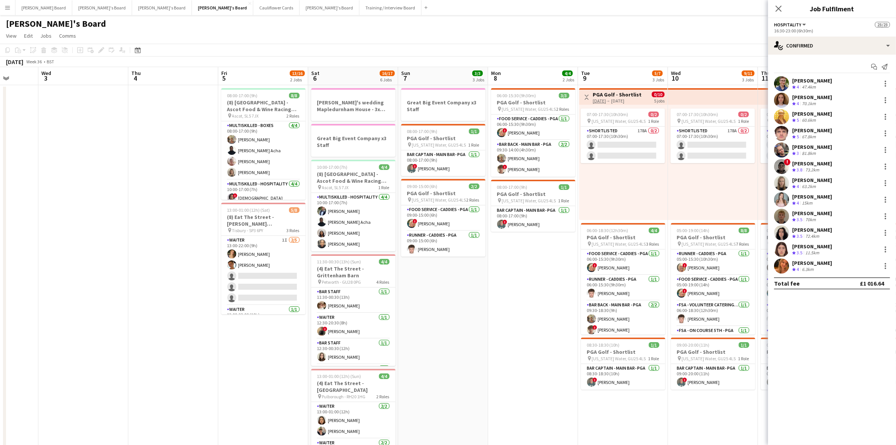
drag, startPoint x: 358, startPoint y: 169, endPoint x: 111, endPoint y: 185, distance: 246.7
click at [111, 185] on app-calendar-viewport "Sun 31 0/1 1 Job Mon 1 Tue 2 Wed 3 Thu 4 Fri 5 13/16 2 Jobs Sat 6 16/17 6 Jobs …" at bounding box center [448, 433] width 896 height 733
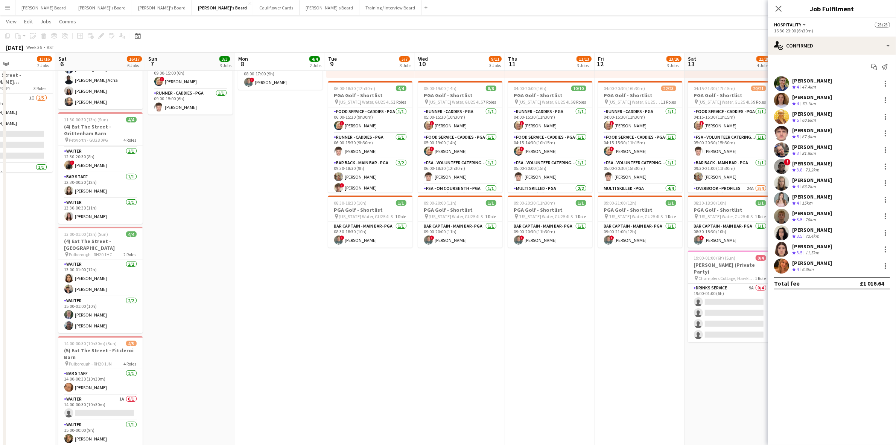
drag, startPoint x: 662, startPoint y: 285, endPoint x: 409, endPoint y: 290, distance: 253.1
click at [409, 290] on app-calendar-viewport "Wed 3 Thu 4 Fri 5 13/16 2 Jobs Sat 6 16/17 6 Jobs Sun 7 3/3 3 Jobs Mon 8 4/4 2 …" at bounding box center [448, 273] width 896 height 770
click at [715, 7] on icon "Close pop-in" at bounding box center [778, 8] width 7 height 7
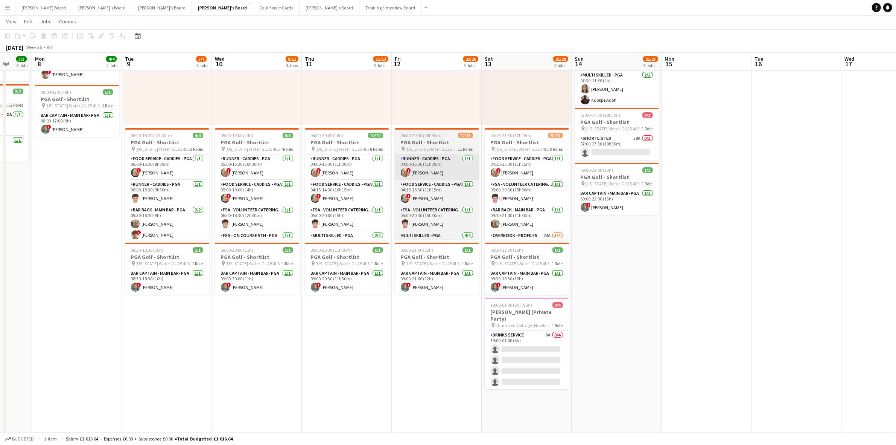
drag, startPoint x: 834, startPoint y: 247, endPoint x: 424, endPoint y: 167, distance: 418.1
click at [627, 253] on app-calendar-viewport "Fri 5 13/16 2 Jobs Sat 6 16/17 6 Jobs Sun 7 3/3 3 Jobs Mon 8 4/4 2 Jobs Tue 9 5…" at bounding box center [448, 320] width 896 height 770
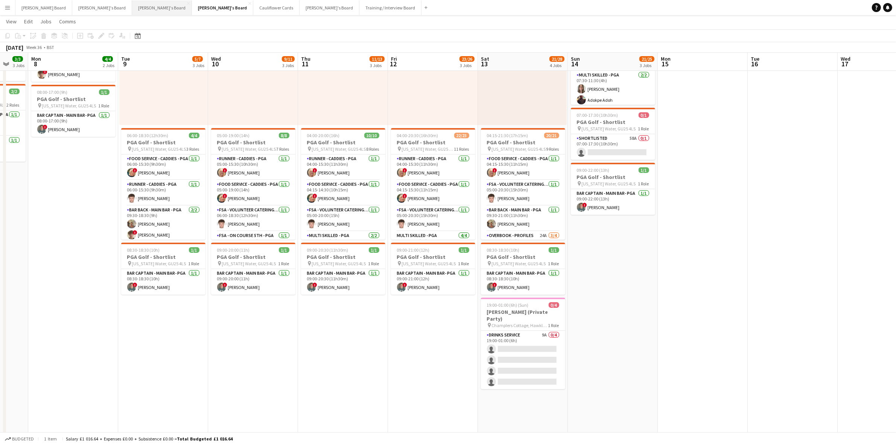
click at [132, 4] on button "[PERSON_NAME]'s Board Close" at bounding box center [162, 7] width 60 height 15
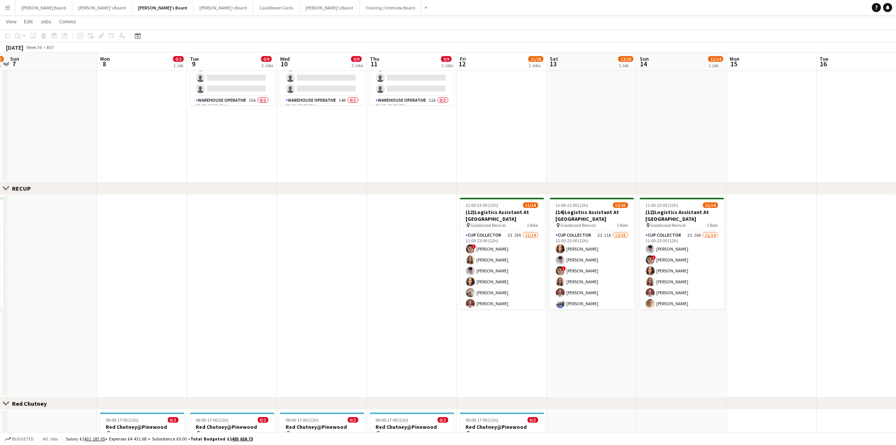
drag, startPoint x: 846, startPoint y: 236, endPoint x: 223, endPoint y: 250, distance: 622.5
click at [221, 249] on app-calendar-viewport "Thu 4 13/13 3 Jobs Fri 5 12/14 4 Jobs Sat 6 14/20 2 Jobs Sun 7 Mon 8 0/2 1 Job …" at bounding box center [448, 198] width 896 height 808
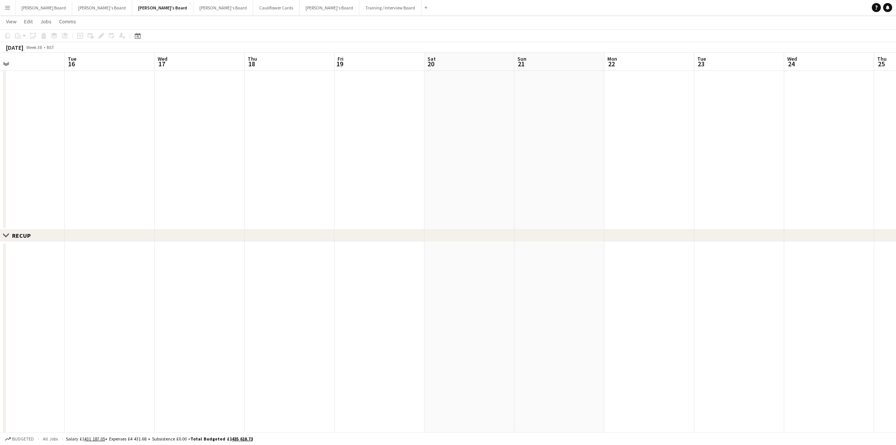
drag, startPoint x: 767, startPoint y: 219, endPoint x: 794, endPoint y: 236, distance: 32.3
click at [715, 236] on div "chevron-right Industrial Close set RECUP Close set Red Chutney Close set Admin …" at bounding box center [448, 245] width 896 height 808
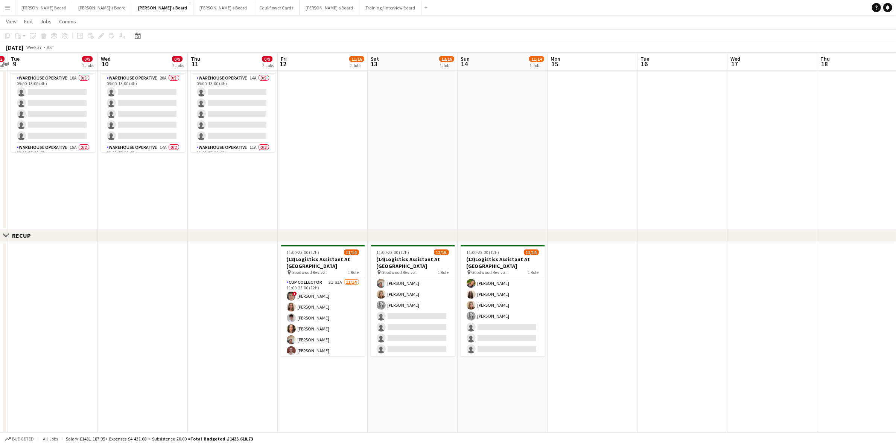
drag, startPoint x: 146, startPoint y: 183, endPoint x: 719, endPoint y: 175, distance: 573.1
click at [715, 175] on app-calendar-viewport "Sun 7 Mon 8 0/2 1 Job Tue 9 0/9 2 Jobs Wed 10 0/9 2 Jobs Thu 11 0/9 2 Jobs Fri …" at bounding box center [448, 245] width 896 height 808
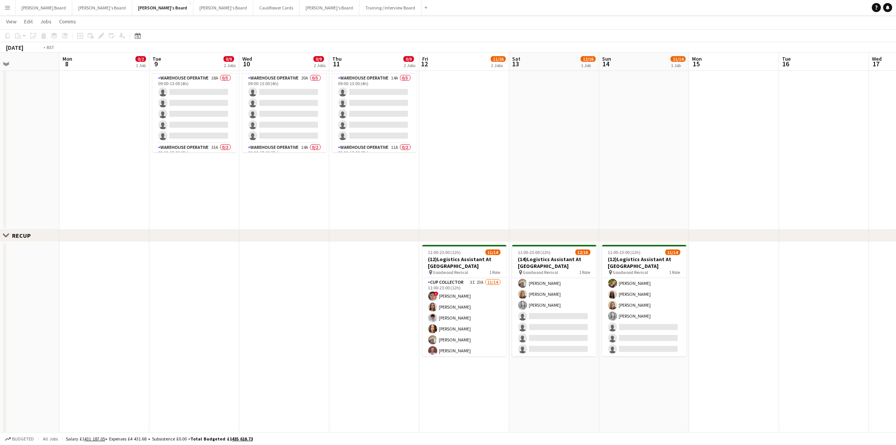
drag, startPoint x: 152, startPoint y: 209, endPoint x: 514, endPoint y: 219, distance: 362.0
click at [518, 213] on app-calendar-viewport "Sat 6 14/20 2 Jobs Sun 7 Mon 8 0/2 1 Job Tue 9 0/9 2 Jobs Wed 10 0/9 2 Jobs Thu…" at bounding box center [448, 245] width 896 height 808
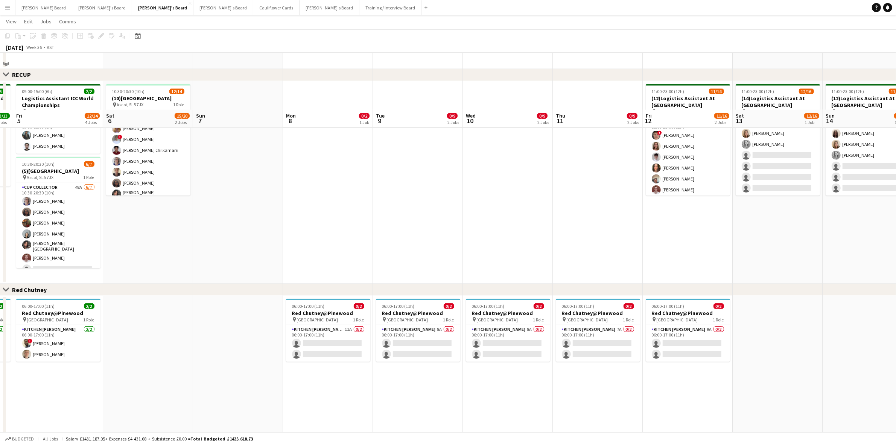
scroll to position [405, 0]
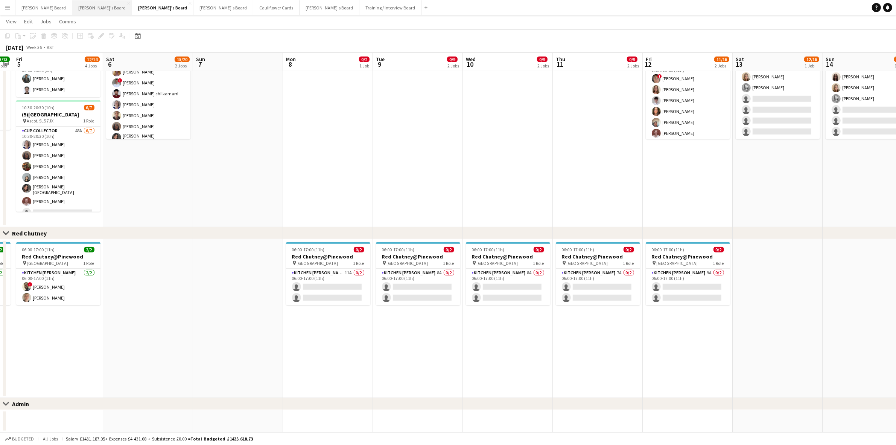
click at [72, 9] on button "[PERSON_NAME]'s Board Close" at bounding box center [102, 7] width 60 height 15
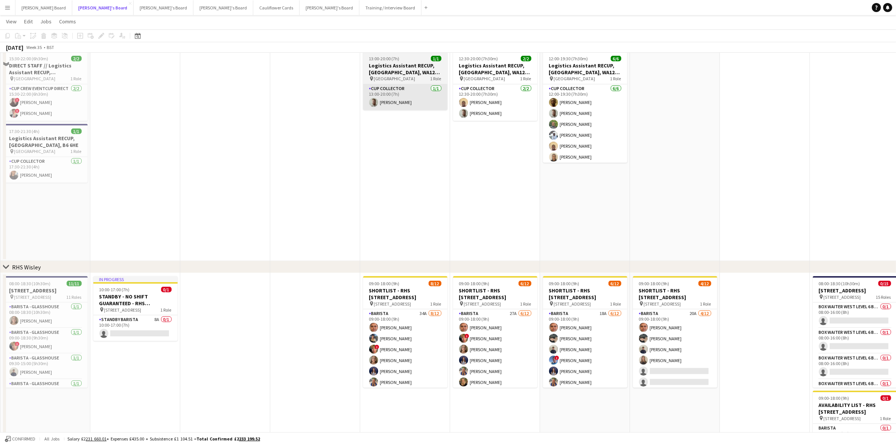
scroll to position [988, 0]
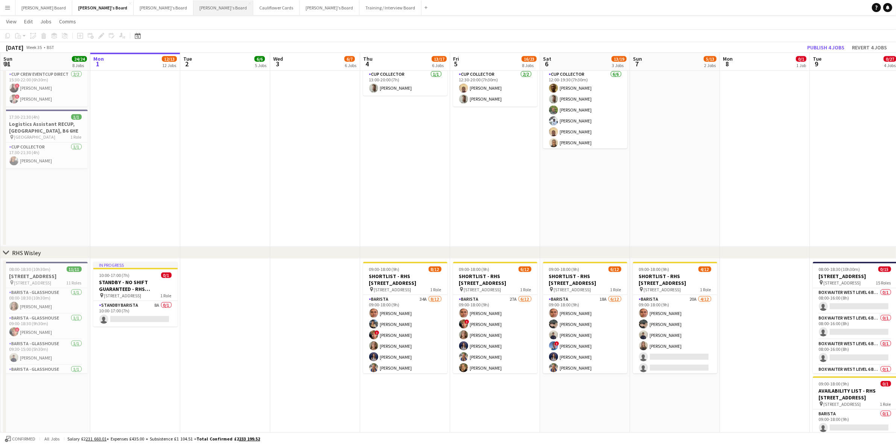
click at [194, 9] on button "[PERSON_NAME]'s Board Close" at bounding box center [224, 7] width 60 height 15
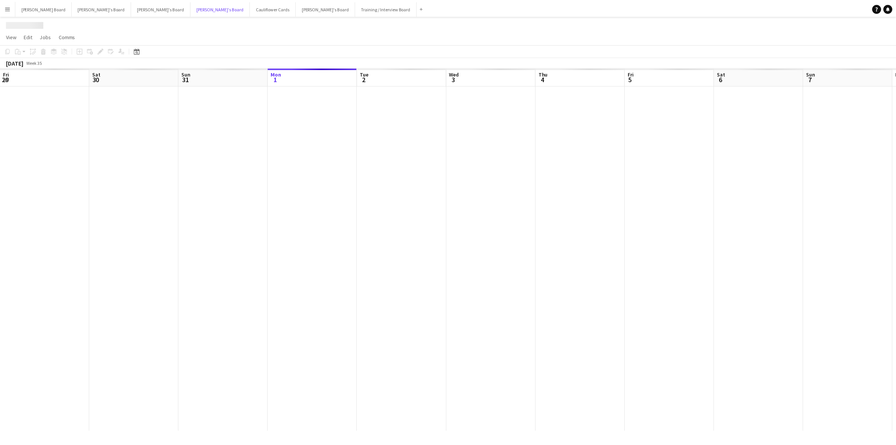
scroll to position [0, 180]
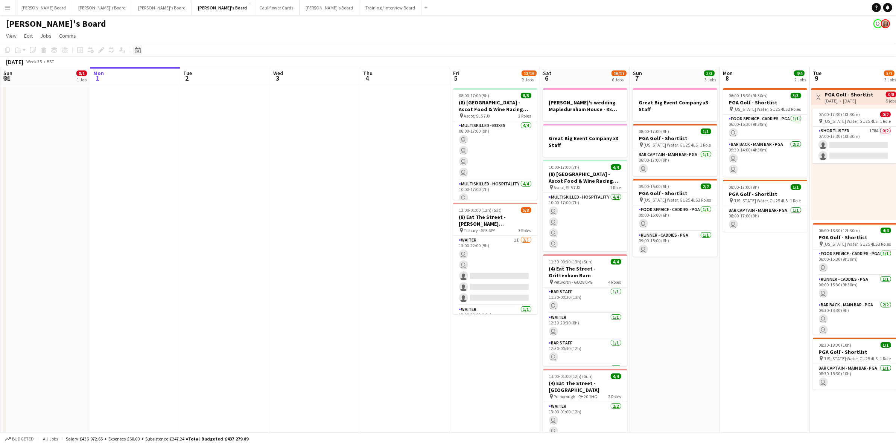
click at [135, 50] on icon at bounding box center [138, 50] width 6 height 6
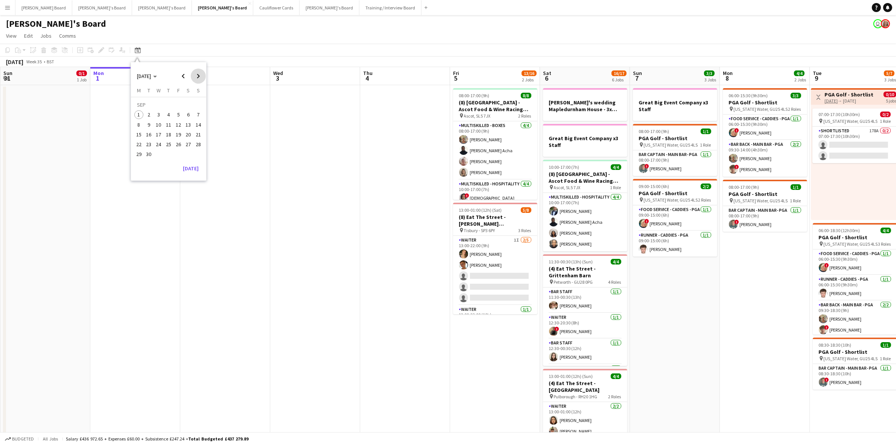
click at [197, 76] on span "Next month" at bounding box center [198, 76] width 15 height 15
click at [187, 114] on span "4" at bounding box center [188, 114] width 9 height 9
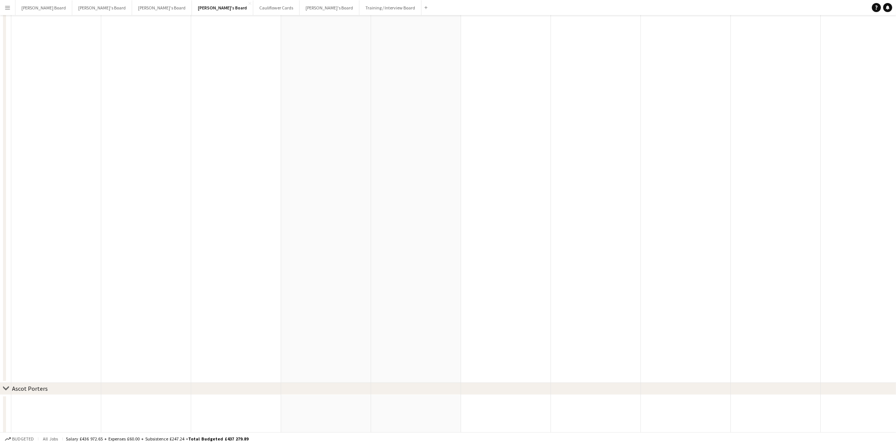
scroll to position [0, 0]
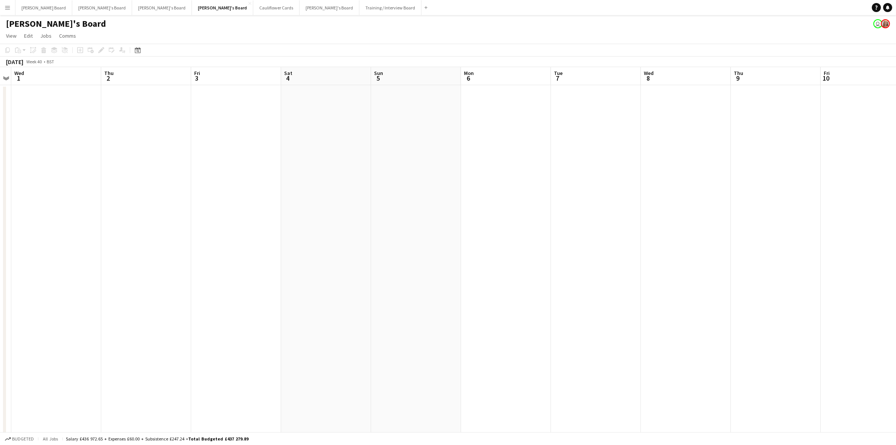
click at [329, 151] on app-date-cell at bounding box center [326, 345] width 90 height 521
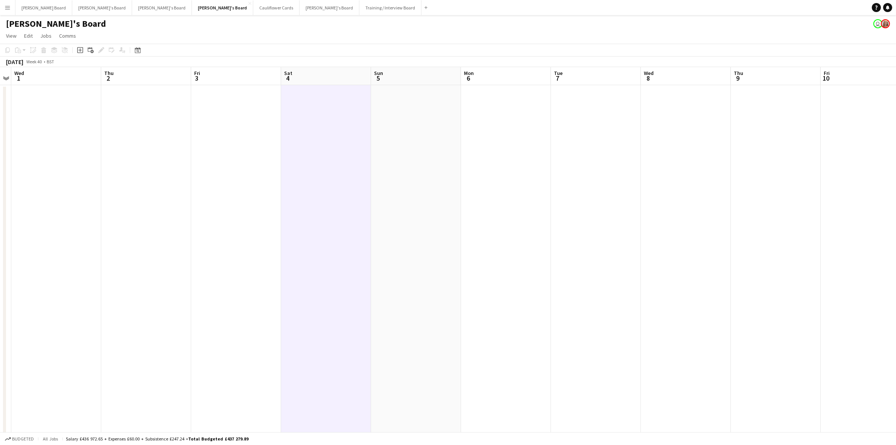
drag, startPoint x: 409, startPoint y: 148, endPoint x: 393, endPoint y: 146, distance: 16.6
click at [408, 148] on app-date-cell at bounding box center [416, 345] width 90 height 521
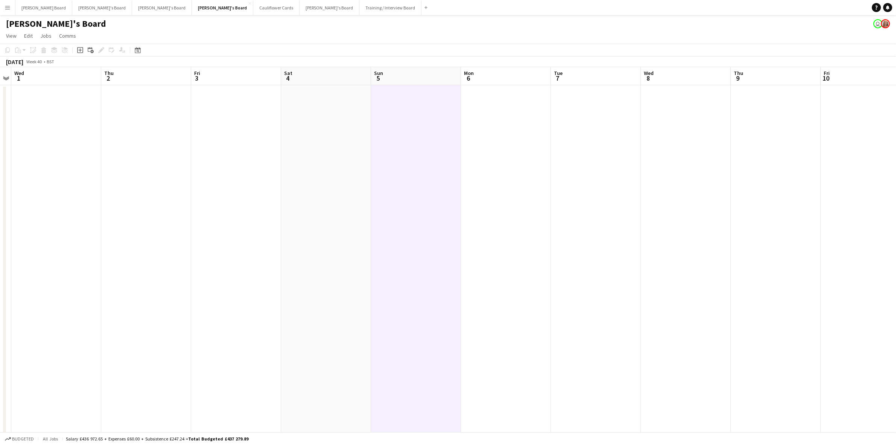
scroll to position [0, 260]
